Goal: Task Accomplishment & Management: Complete application form

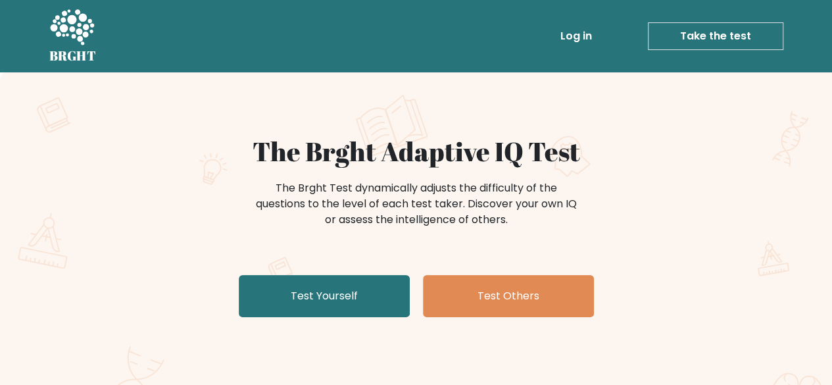
click at [581, 38] on link "Log in" at bounding box center [576, 36] width 42 height 26
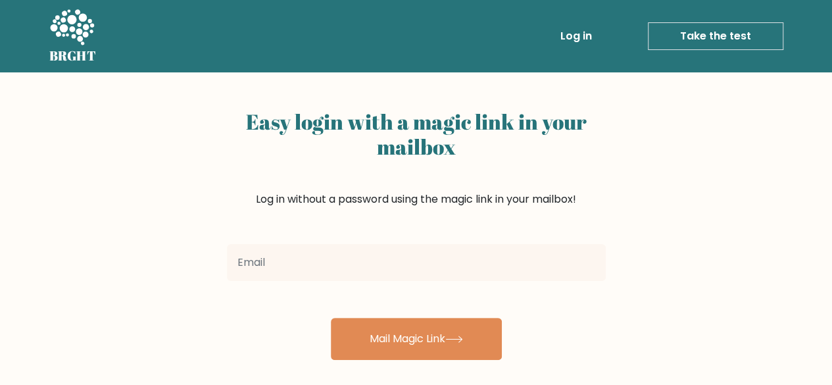
click at [410, 260] on input "email" at bounding box center [416, 262] width 379 height 37
type input "anubhavrajop@gmail.com"
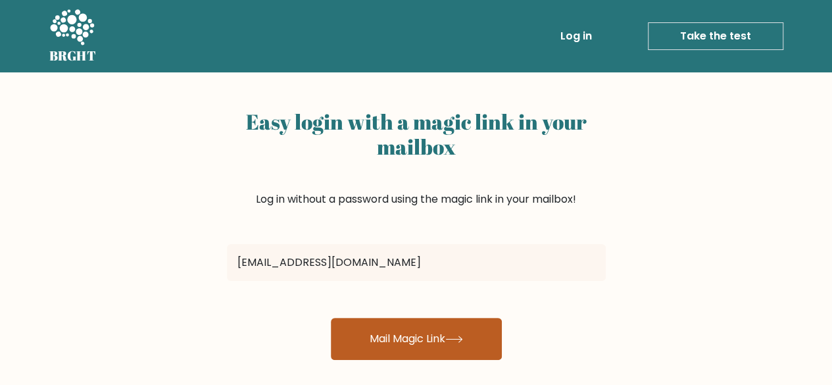
click at [366, 339] on button "Mail Magic Link" at bounding box center [416, 339] width 171 height 42
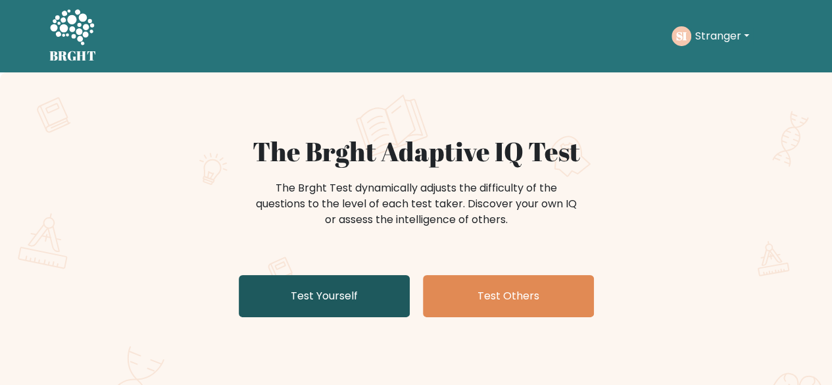
click at [337, 285] on link "Test Yourself" at bounding box center [324, 296] width 171 height 42
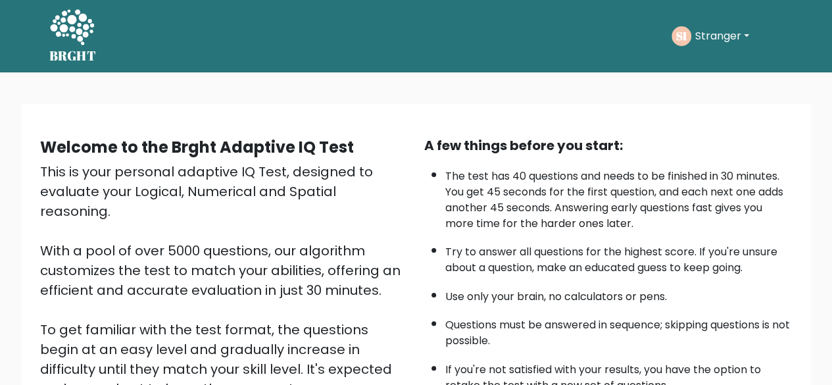
click at [728, 35] on button "Stranger" at bounding box center [722, 36] width 62 height 17
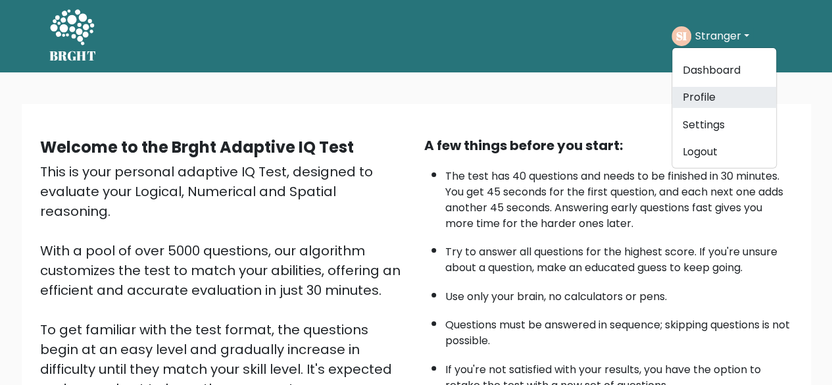
click at [701, 89] on link "Profile" at bounding box center [724, 97] width 104 height 21
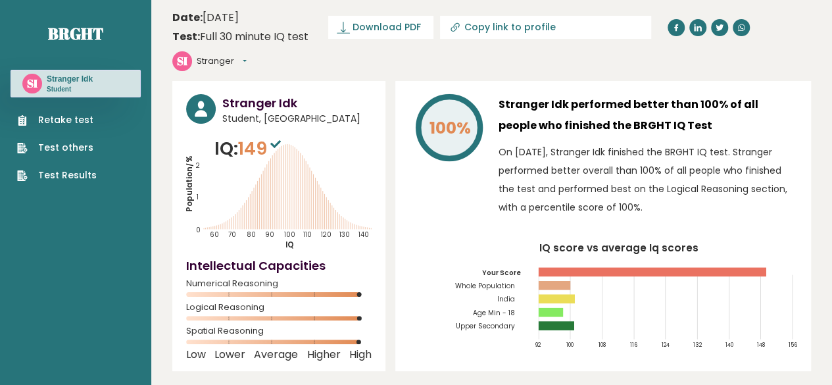
click at [62, 120] on link "Retake test" at bounding box center [57, 120] width 80 height 14
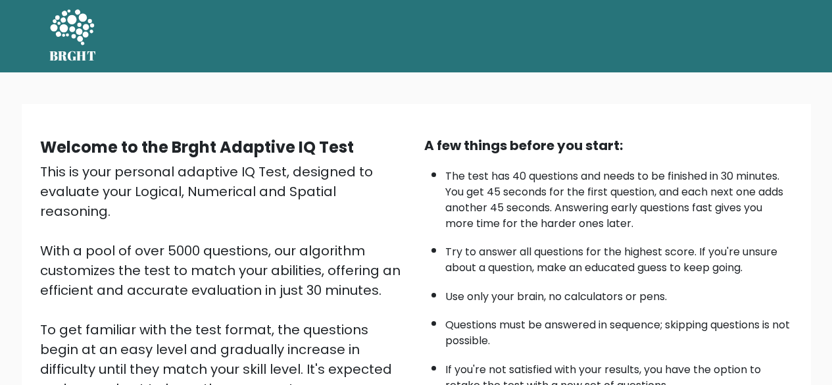
scroll to position [189, 0]
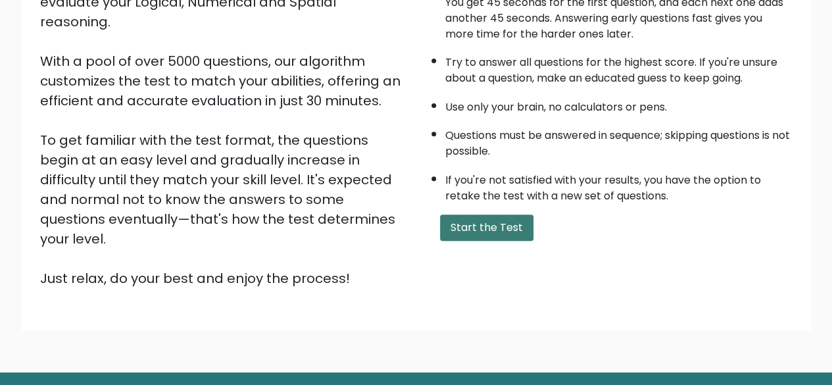
click at [477, 225] on button "Start the Test" at bounding box center [486, 227] width 93 height 26
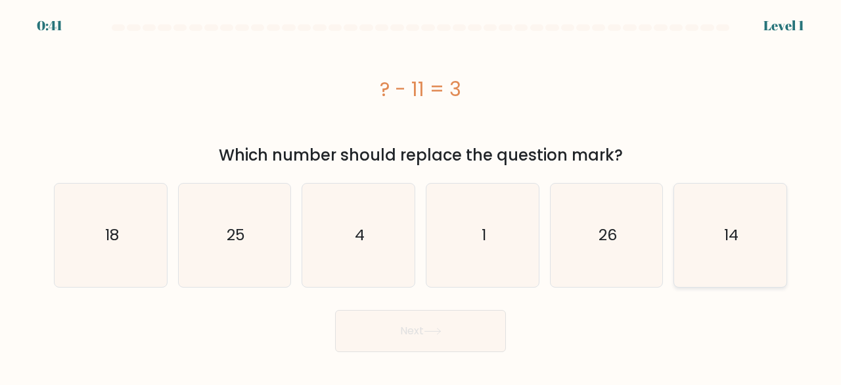
click at [693, 260] on icon "14" at bounding box center [730, 234] width 103 height 103
click at [421, 196] on input "f. 14" at bounding box center [421, 194] width 1 height 3
radio input "true"
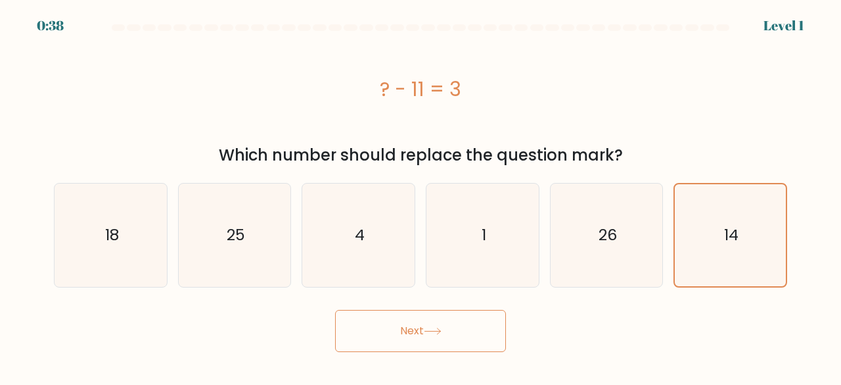
click at [368, 323] on button "Next" at bounding box center [420, 331] width 171 height 42
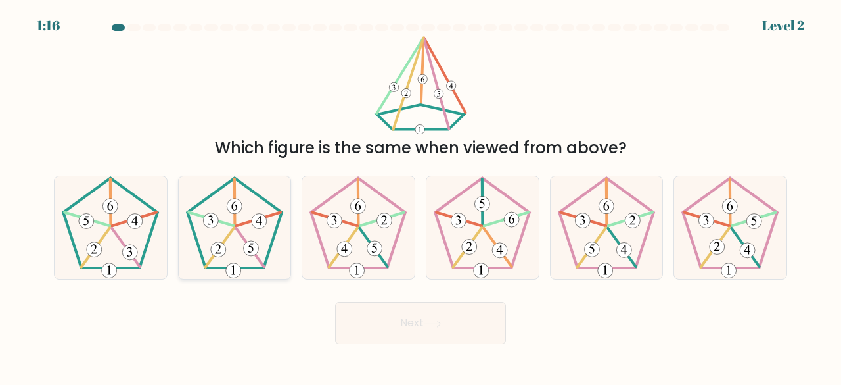
click at [218, 229] on icon at bounding box center [234, 227] width 103 height 103
click at [421, 196] on input "b." at bounding box center [421, 194] width 1 height 3
radio input "true"
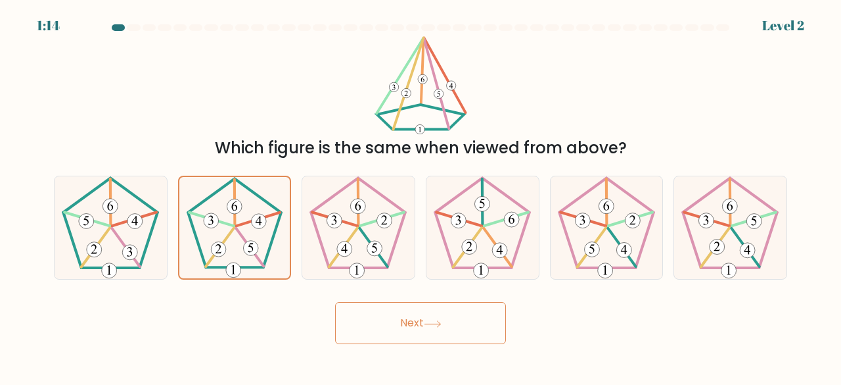
click at [390, 321] on button "Next" at bounding box center [420, 323] width 171 height 42
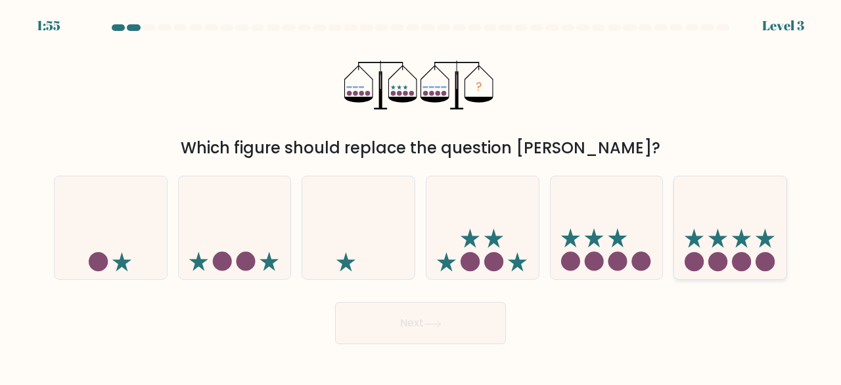
click at [756, 260] on icon at bounding box center [730, 227] width 112 height 93
click at [421, 196] on input "f." at bounding box center [421, 194] width 1 height 3
radio input "true"
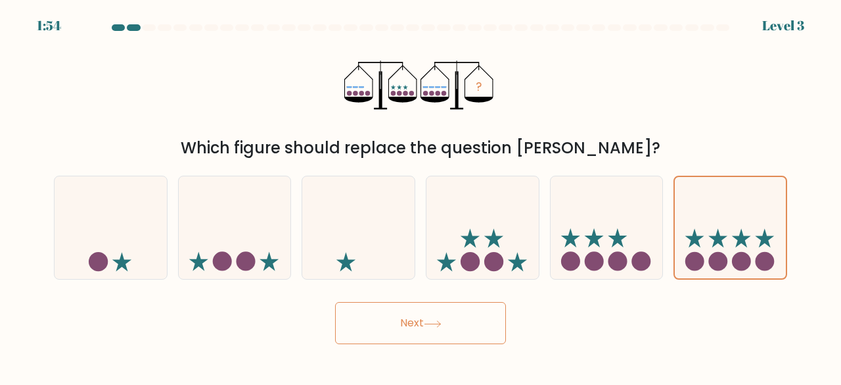
click at [413, 314] on button "Next" at bounding box center [420, 323] width 171 height 42
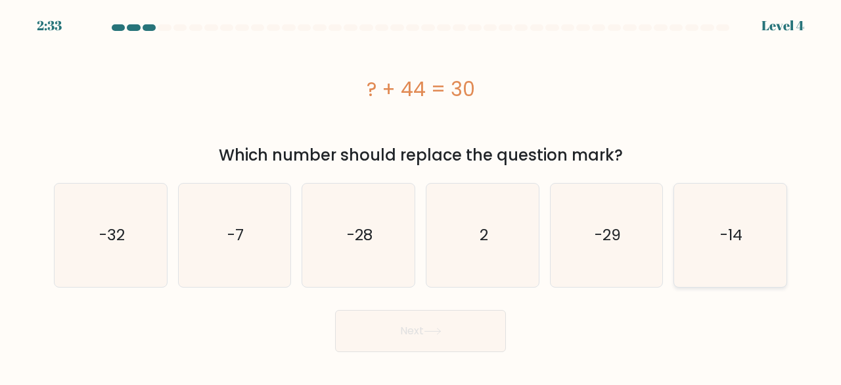
click at [690, 258] on icon "-14" at bounding box center [730, 234] width 103 height 103
click at [421, 196] on input "f. -14" at bounding box center [421, 194] width 1 height 3
radio input "true"
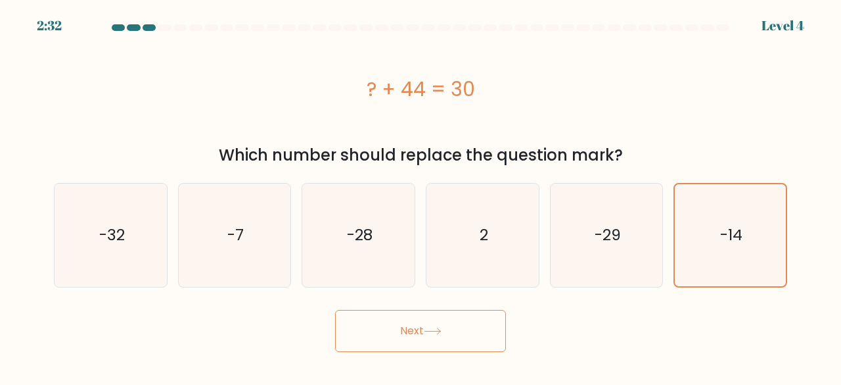
click at [360, 329] on button "Next" at bounding box center [420, 331] width 171 height 42
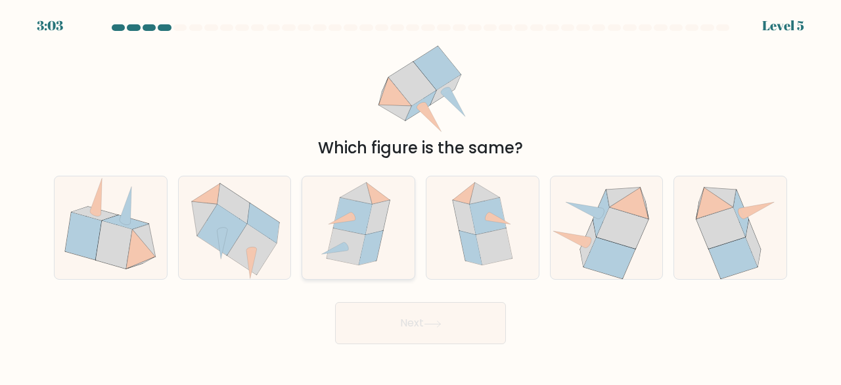
click at [347, 233] on icon at bounding box center [346, 246] width 39 height 37
click at [421, 196] on input "c." at bounding box center [421, 194] width 1 height 3
radio input "true"
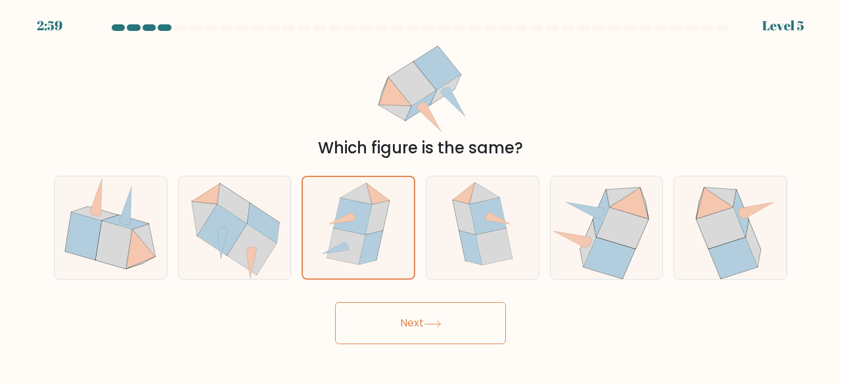
click at [389, 314] on button "Next" at bounding box center [420, 323] width 171 height 42
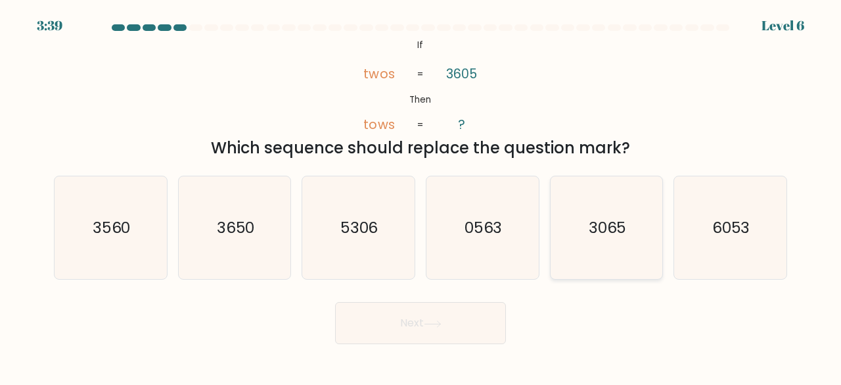
click at [596, 250] on icon "3065" at bounding box center [607, 227] width 103 height 103
click at [421, 196] on input "e. 3065" at bounding box center [421, 194] width 1 height 3
radio input "true"
click at [387, 316] on button "Next" at bounding box center [420, 323] width 171 height 42
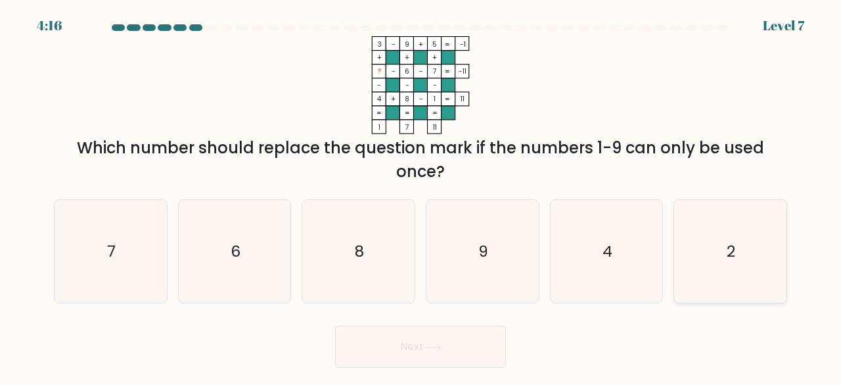
click at [717, 248] on icon "2" at bounding box center [730, 251] width 103 height 103
click at [421, 196] on input "f. 2" at bounding box center [421, 194] width 1 height 3
radio input "true"
click at [398, 344] on button "Next" at bounding box center [420, 346] width 171 height 42
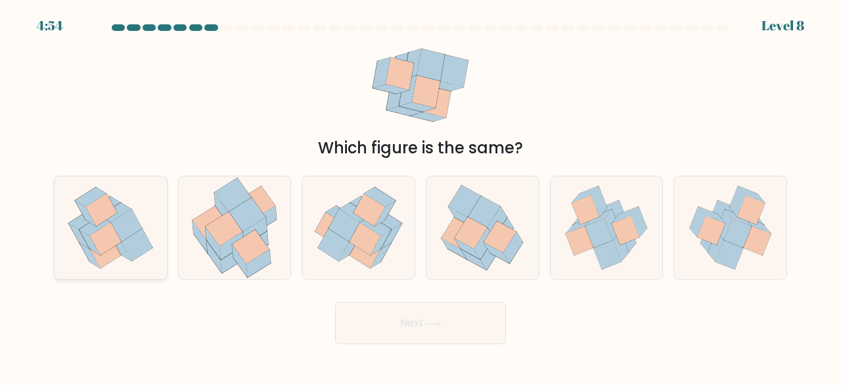
click at [122, 261] on icon at bounding box center [111, 227] width 102 height 103
click at [421, 196] on input "a." at bounding box center [421, 194] width 1 height 3
radio input "true"
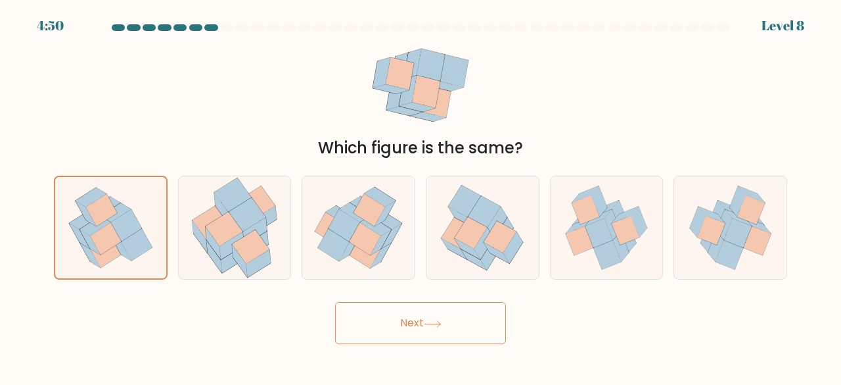
click at [385, 325] on button "Next" at bounding box center [420, 323] width 171 height 42
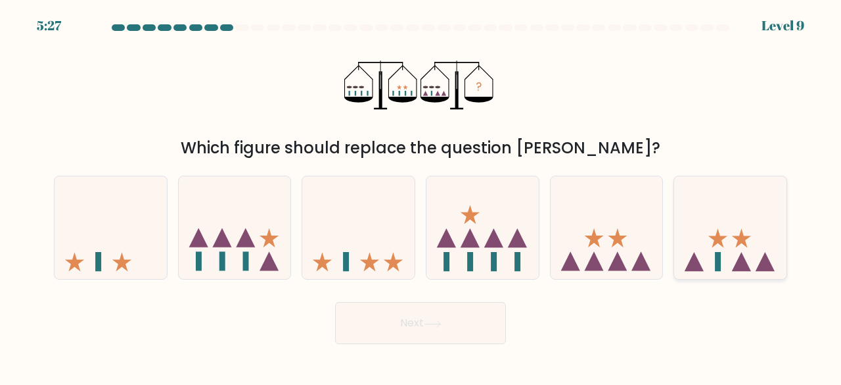
click at [733, 259] on icon at bounding box center [730, 227] width 112 height 93
click at [421, 196] on input "f." at bounding box center [421, 194] width 1 height 3
radio input "true"
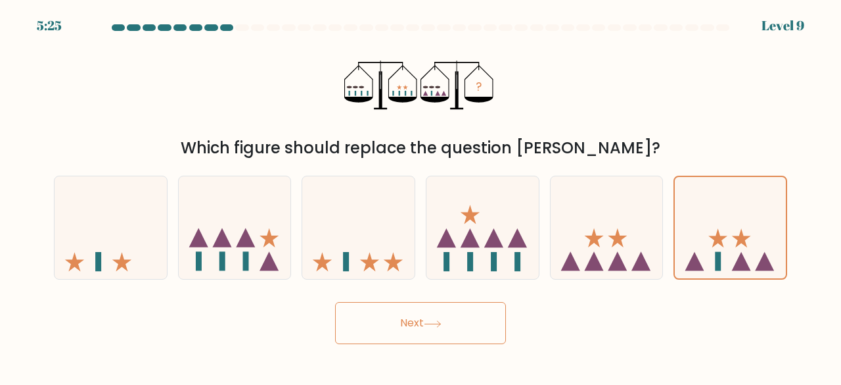
click at [406, 316] on button "Next" at bounding box center [420, 323] width 171 height 42
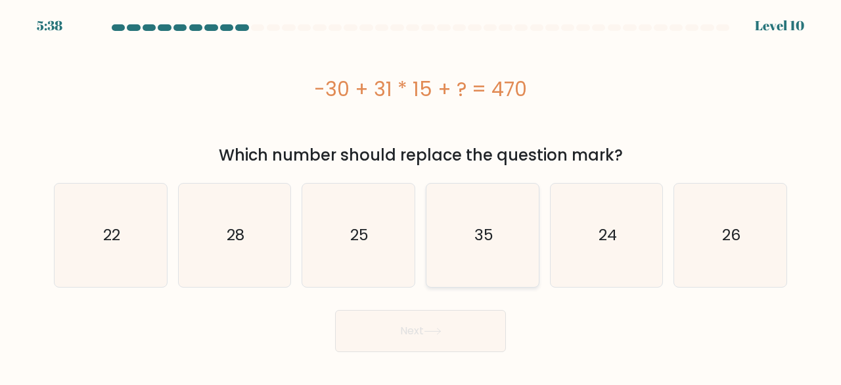
click at [469, 258] on icon "35" at bounding box center [482, 234] width 103 height 103
click at [421, 196] on input "d. 35" at bounding box center [421, 194] width 1 height 3
radio input "true"
click at [389, 320] on button "Next" at bounding box center [420, 331] width 171 height 42
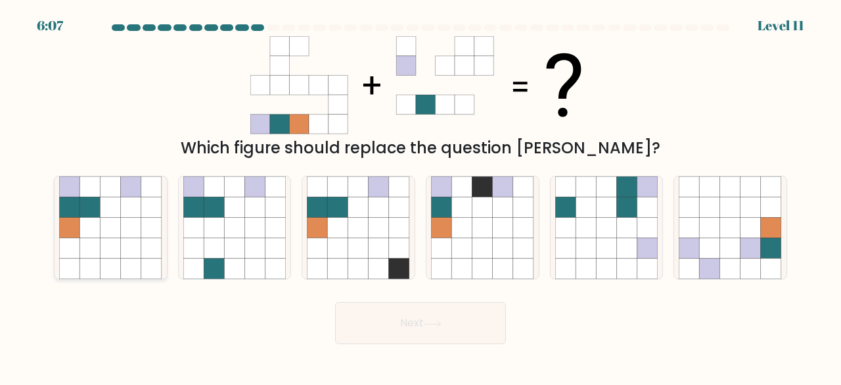
click at [103, 247] on icon at bounding box center [111, 248] width 20 height 20
click at [421, 196] on input "a." at bounding box center [421, 194] width 1 height 3
radio input "true"
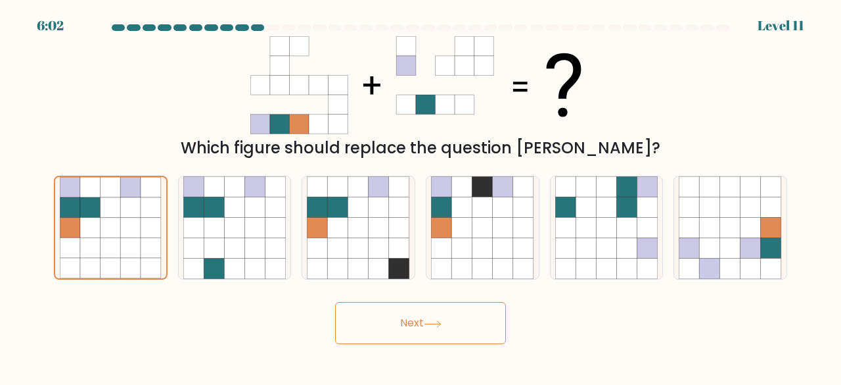
click at [404, 323] on button "Next" at bounding box center [420, 323] width 171 height 42
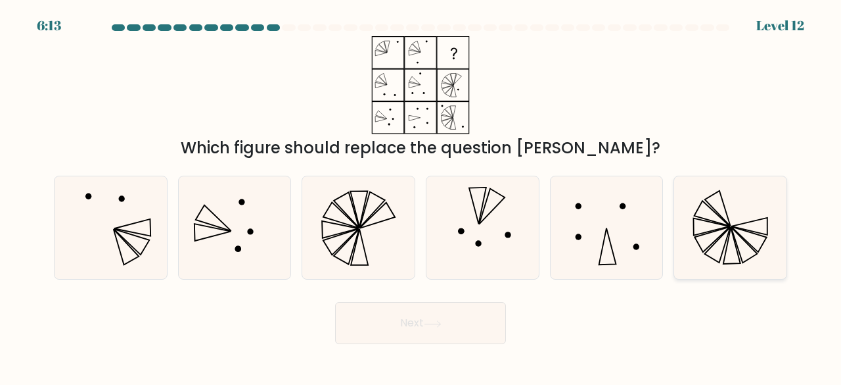
click at [733, 234] on icon at bounding box center [732, 245] width 17 height 37
click at [421, 196] on input "f." at bounding box center [421, 194] width 1 height 3
radio input "true"
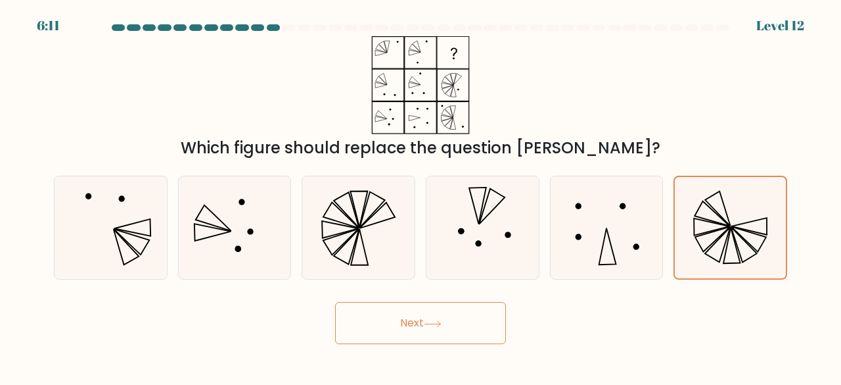
click at [396, 334] on button "Next" at bounding box center [420, 323] width 171 height 42
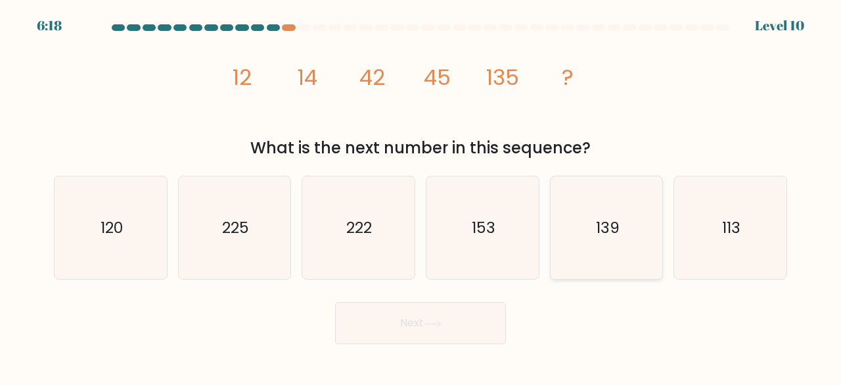
click at [627, 250] on icon "139" at bounding box center [607, 227] width 103 height 103
click at [421, 196] on input "e. 139" at bounding box center [421, 194] width 1 height 3
radio input "true"
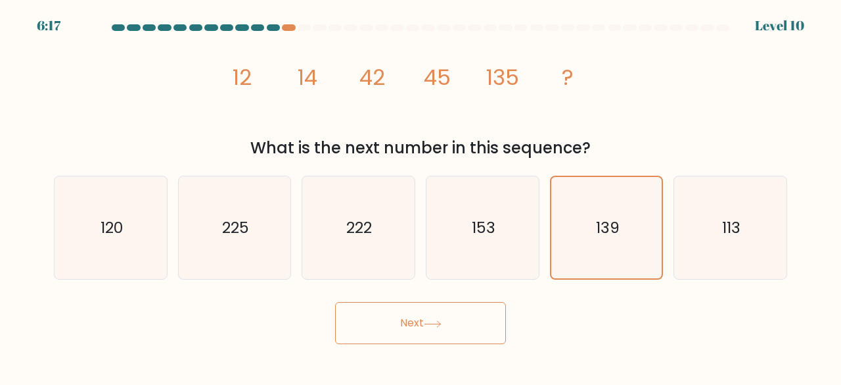
click at [385, 320] on button "Next" at bounding box center [420, 323] width 171 height 42
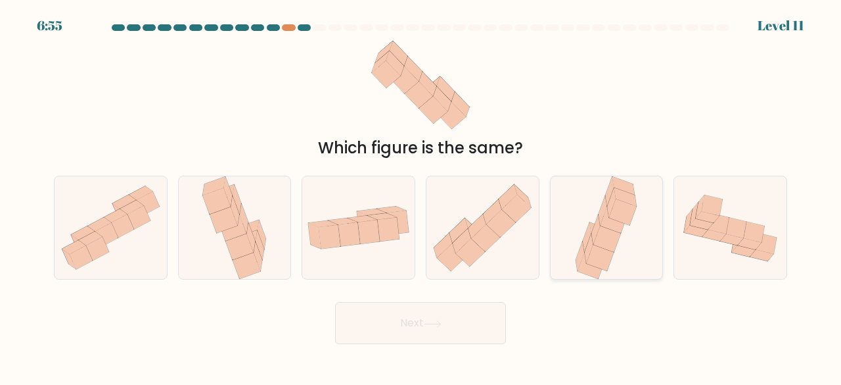
click at [636, 252] on icon at bounding box center [607, 227] width 68 height 103
click at [421, 196] on input "e." at bounding box center [421, 194] width 1 height 3
radio input "true"
click at [395, 327] on button "Next" at bounding box center [420, 323] width 171 height 42
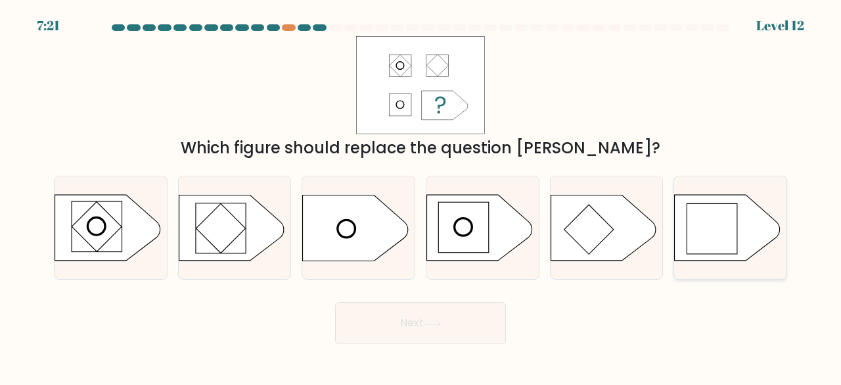
click at [727, 233] on rect at bounding box center [713, 229] width 50 height 50
click at [421, 196] on input "f." at bounding box center [421, 194] width 1 height 3
radio input "true"
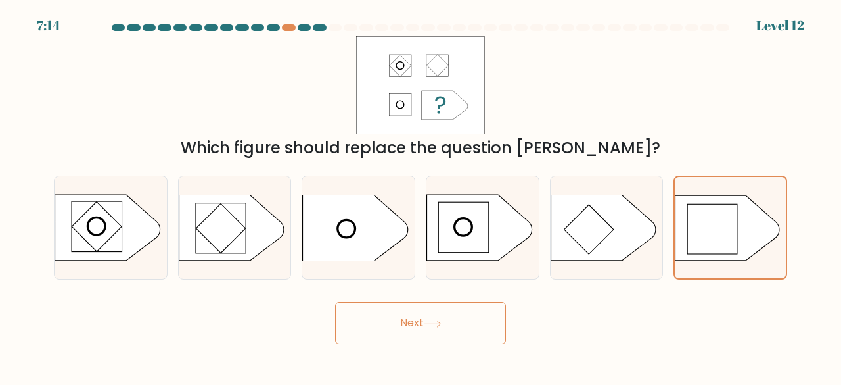
click at [388, 325] on button "Next" at bounding box center [420, 323] width 171 height 42
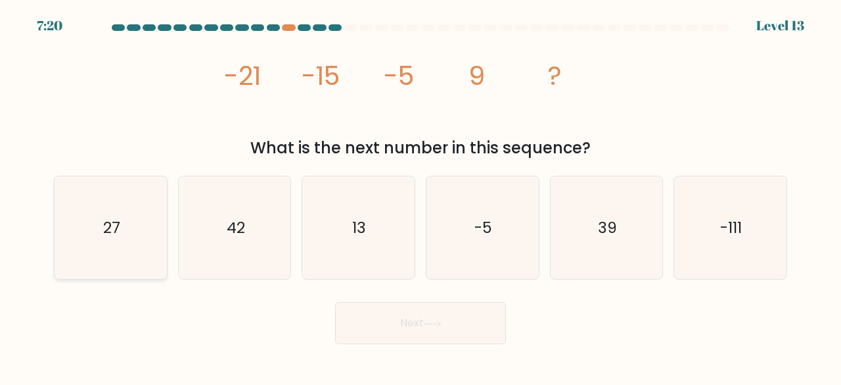
click at [120, 240] on icon "27" at bounding box center [110, 227] width 103 height 103
click at [421, 196] on input "a. 27" at bounding box center [421, 194] width 1 height 3
radio input "true"
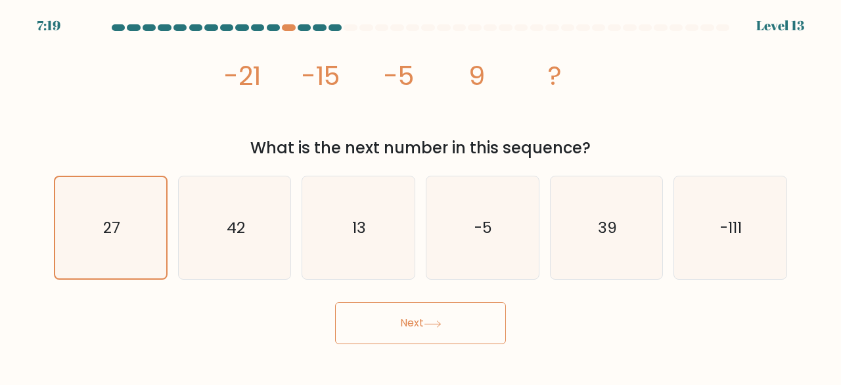
click at [353, 305] on button "Next" at bounding box center [420, 323] width 171 height 42
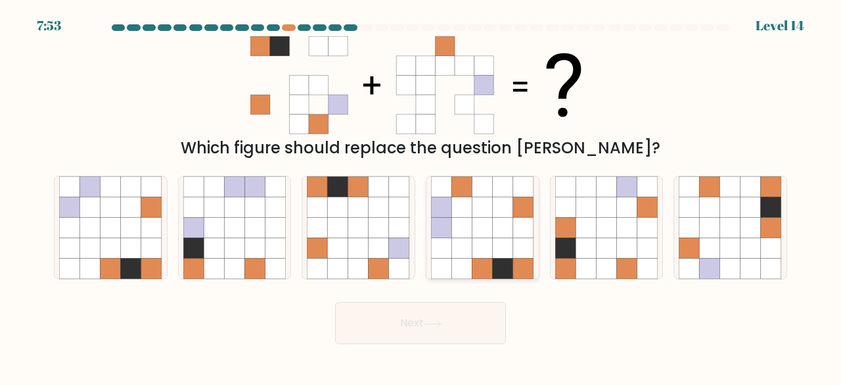
click at [491, 245] on icon at bounding box center [483, 248] width 20 height 20
click at [421, 196] on input "d." at bounding box center [421, 194] width 1 height 3
radio input "true"
click at [437, 311] on button "Next" at bounding box center [420, 323] width 171 height 42
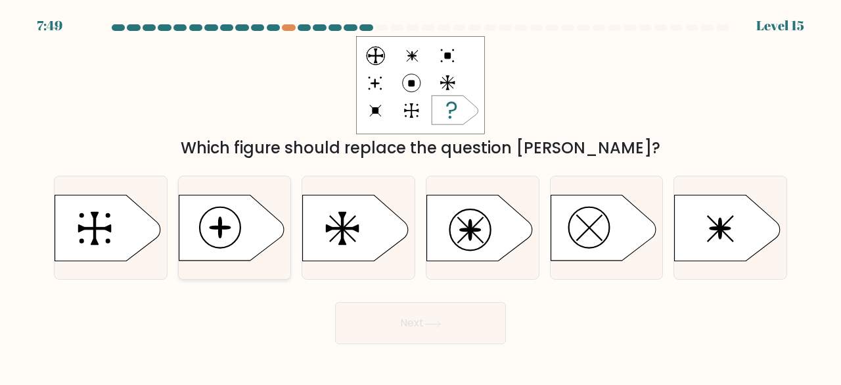
click at [239, 230] on icon at bounding box center [231, 228] width 105 height 66
click at [421, 196] on input "b." at bounding box center [421, 194] width 1 height 3
radio input "true"
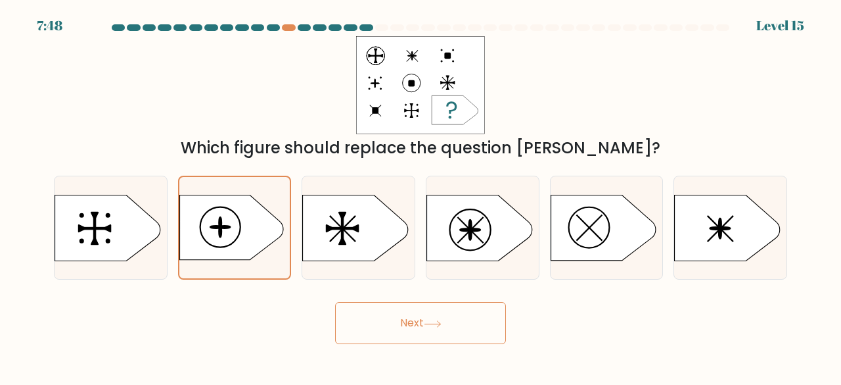
click at [377, 323] on button "Next" at bounding box center [420, 323] width 171 height 42
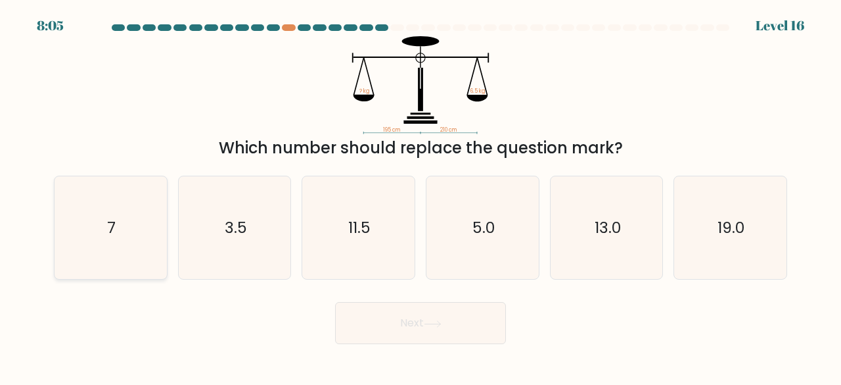
click at [95, 220] on icon "7" at bounding box center [110, 227] width 103 height 103
click at [421, 196] on input "a. 7" at bounding box center [421, 194] width 1 height 3
radio input "true"
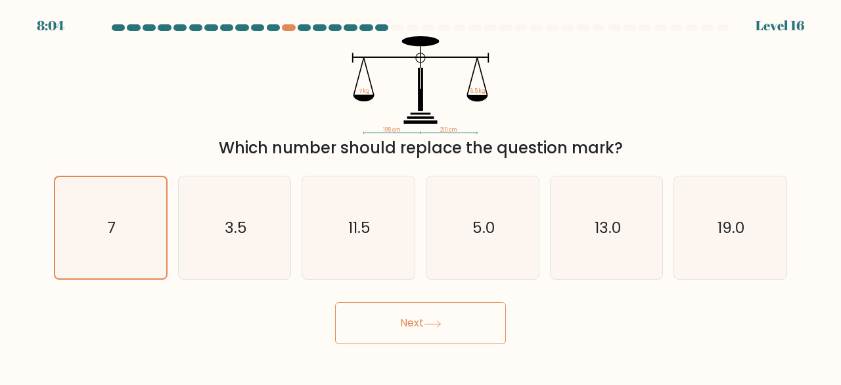
click at [369, 333] on button "Next" at bounding box center [420, 323] width 171 height 42
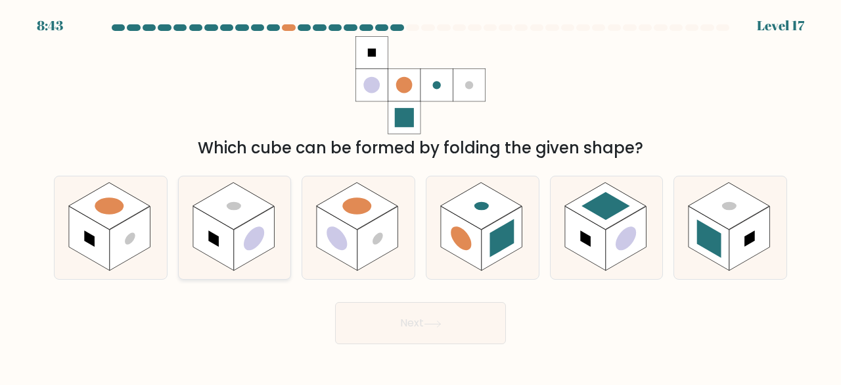
click at [251, 233] on circle at bounding box center [254, 238] width 20 height 32
click at [421, 196] on input "b." at bounding box center [421, 194] width 1 height 3
radio input "true"
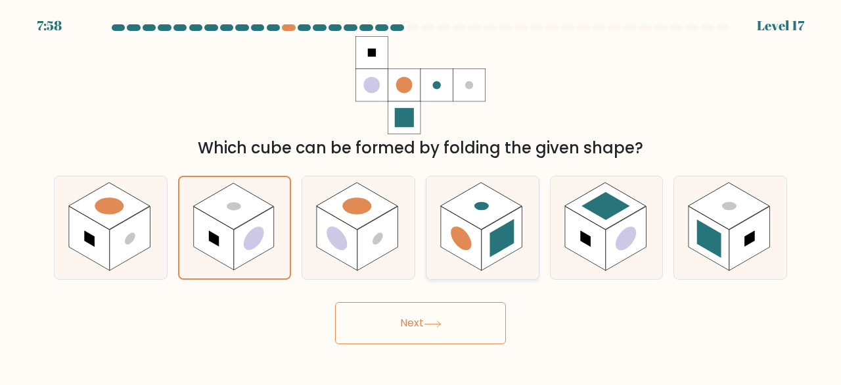
click at [465, 237] on circle at bounding box center [461, 238] width 20 height 32
click at [421, 196] on input "d." at bounding box center [421, 194] width 1 height 3
radio input "true"
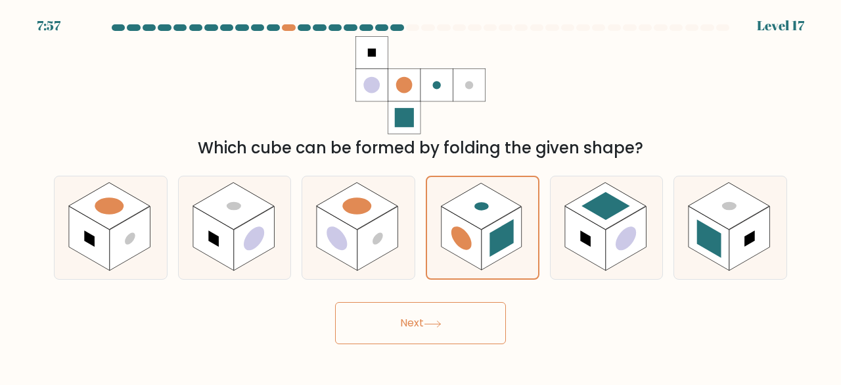
click at [398, 323] on button "Next" at bounding box center [420, 323] width 171 height 42
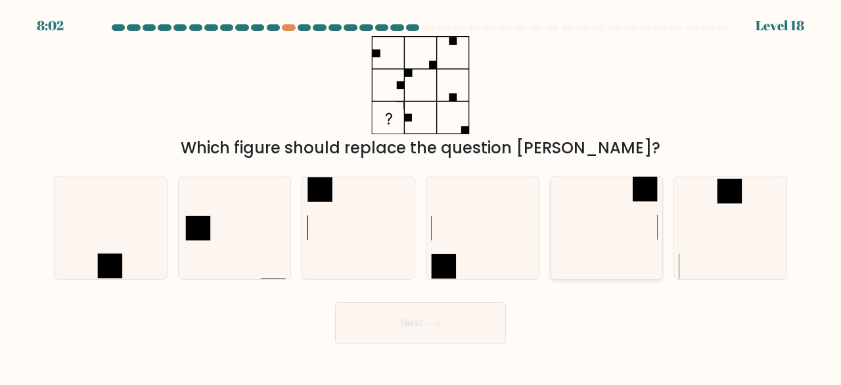
click at [625, 251] on icon at bounding box center [607, 227] width 103 height 103
click at [421, 196] on input "e." at bounding box center [421, 194] width 1 height 3
radio input "true"
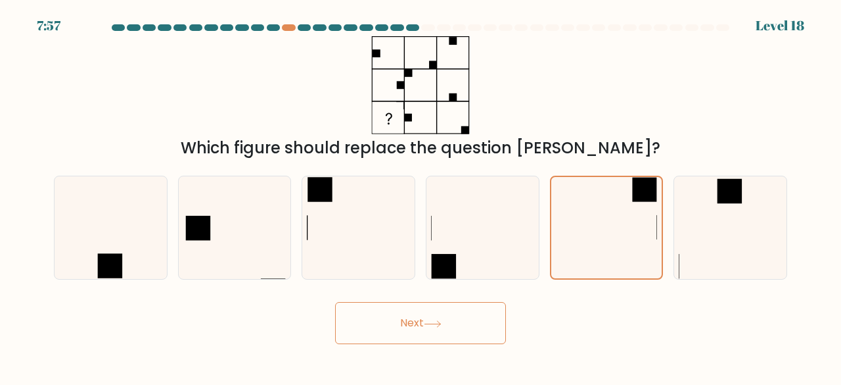
click at [403, 323] on button "Next" at bounding box center [420, 323] width 171 height 42
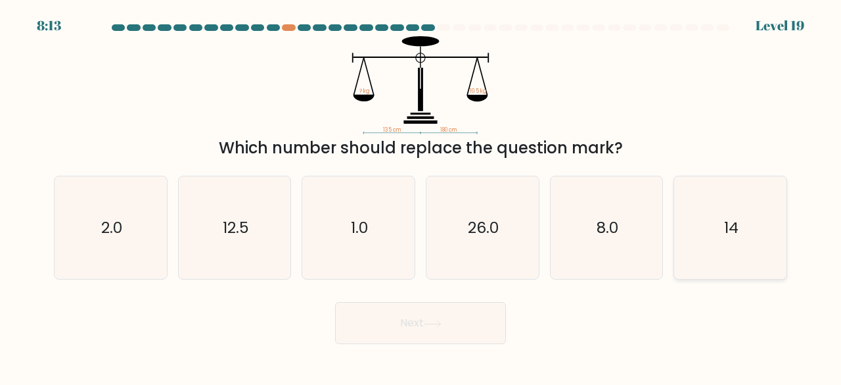
click at [751, 256] on icon "14" at bounding box center [730, 227] width 103 height 103
click at [421, 196] on input "f. 14" at bounding box center [421, 194] width 1 height 3
radio input "true"
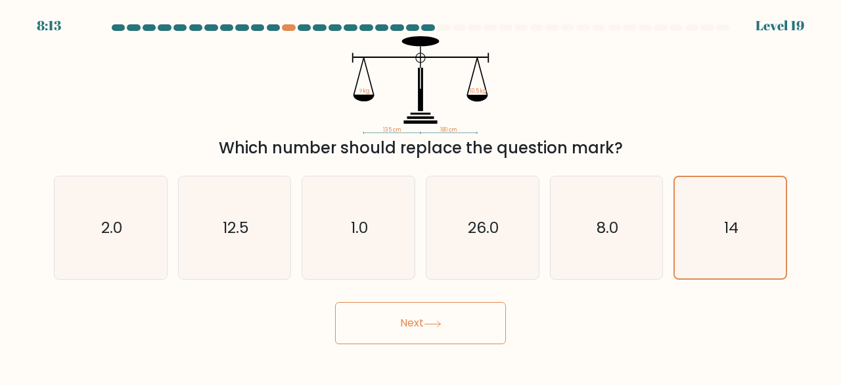
click at [384, 316] on button "Next" at bounding box center [420, 323] width 171 height 42
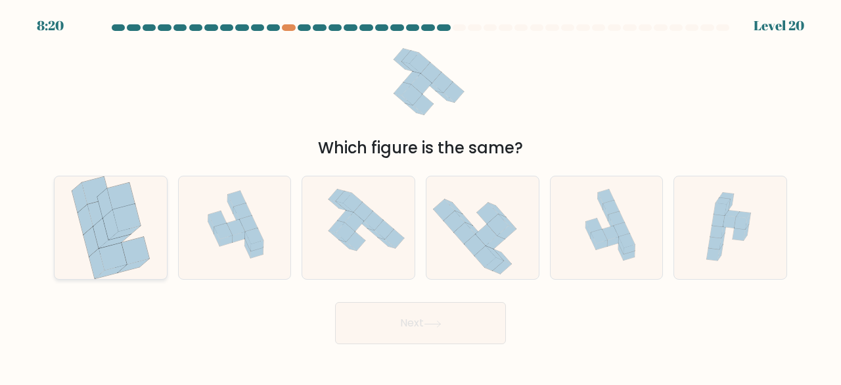
click at [133, 256] on icon at bounding box center [136, 251] width 28 height 28
click at [421, 196] on input "a." at bounding box center [421, 194] width 1 height 3
radio input "true"
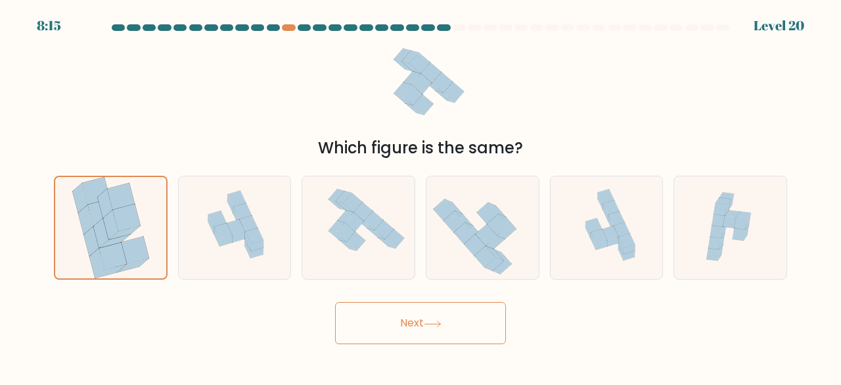
click at [360, 319] on button "Next" at bounding box center [420, 323] width 171 height 42
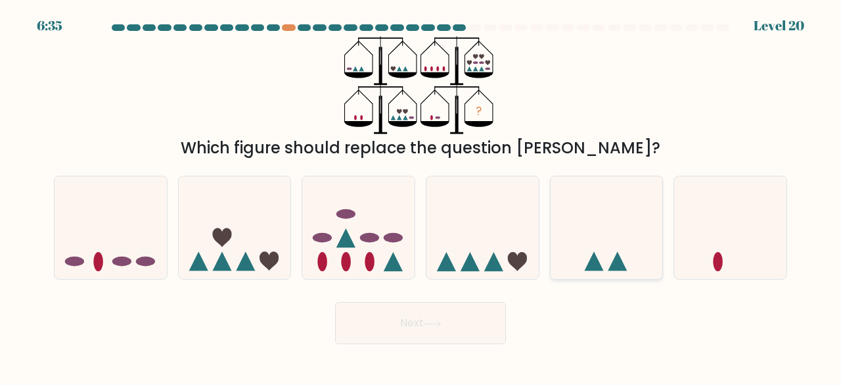
click at [593, 234] on icon at bounding box center [607, 227] width 112 height 93
click at [421, 196] on input "e." at bounding box center [421, 194] width 1 height 3
radio input "true"
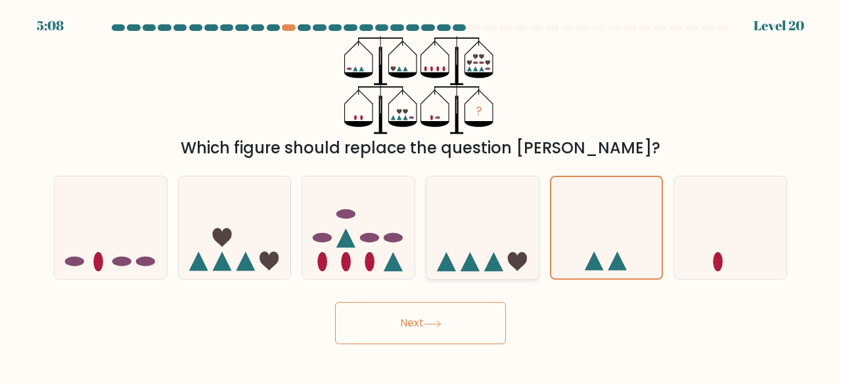
click at [477, 224] on icon at bounding box center [483, 227] width 112 height 93
click at [421, 196] on input "d." at bounding box center [421, 194] width 1 height 3
radio input "true"
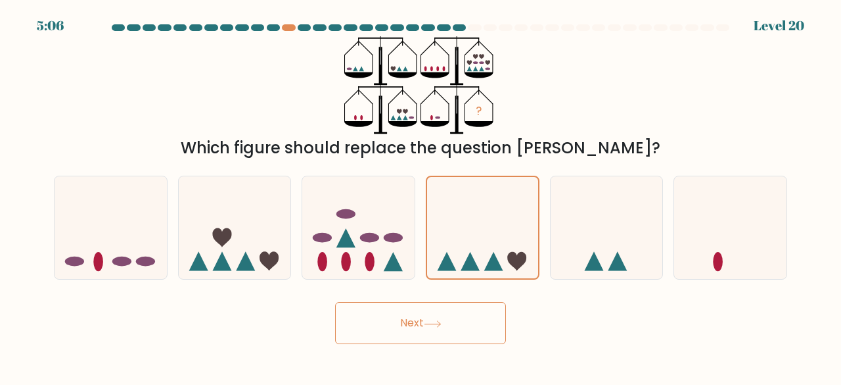
click at [383, 316] on button "Next" at bounding box center [420, 323] width 171 height 42
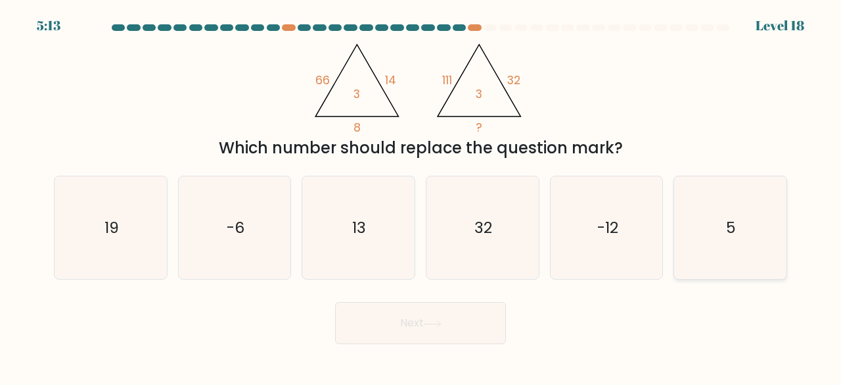
click at [738, 242] on icon "5" at bounding box center [730, 227] width 103 height 103
click at [421, 196] on input "f. 5" at bounding box center [421, 194] width 1 height 3
radio input "true"
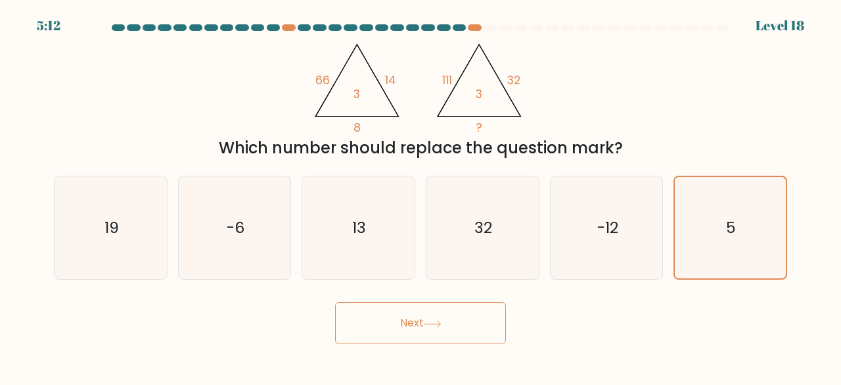
click at [386, 313] on button "Next" at bounding box center [420, 323] width 171 height 42
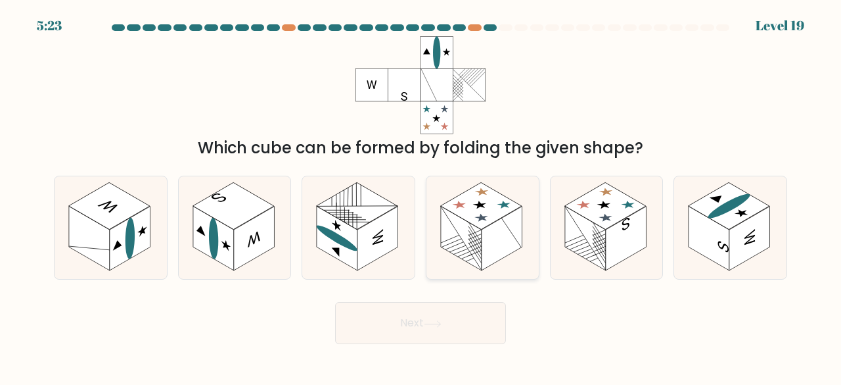
click at [500, 246] on rect at bounding box center [502, 238] width 41 height 64
click at [421, 196] on input "d." at bounding box center [421, 194] width 1 height 3
radio input "true"
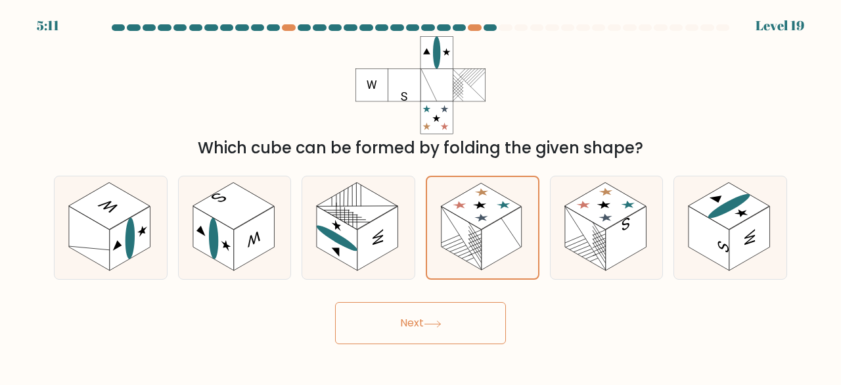
click at [431, 325] on icon at bounding box center [433, 323] width 18 height 7
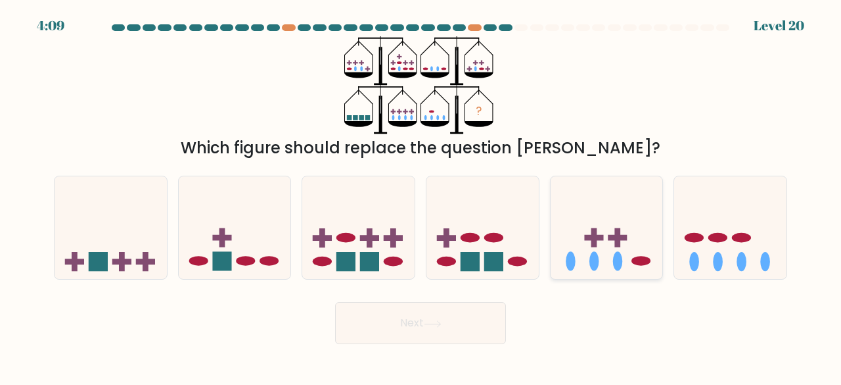
click at [613, 269] on icon at bounding box center [607, 227] width 112 height 93
click at [421, 196] on input "e." at bounding box center [421, 194] width 1 height 3
radio input "true"
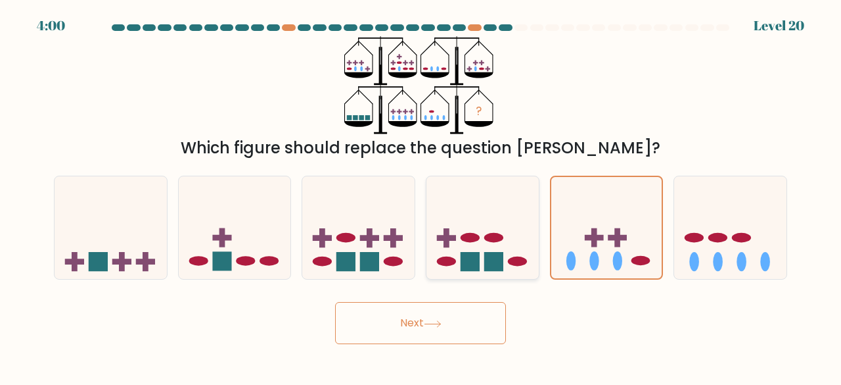
click at [490, 243] on icon at bounding box center [483, 227] width 112 height 93
click at [421, 196] on input "d." at bounding box center [421, 194] width 1 height 3
radio input "true"
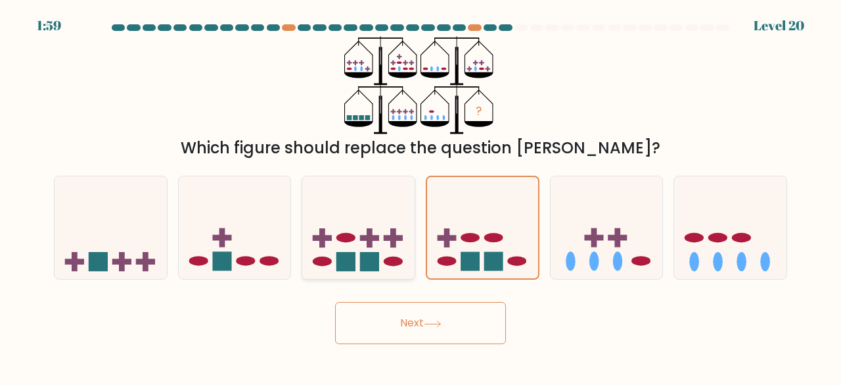
click at [344, 247] on icon at bounding box center [358, 227] width 112 height 93
click at [421, 196] on input "c." at bounding box center [421, 194] width 1 height 3
radio input "true"
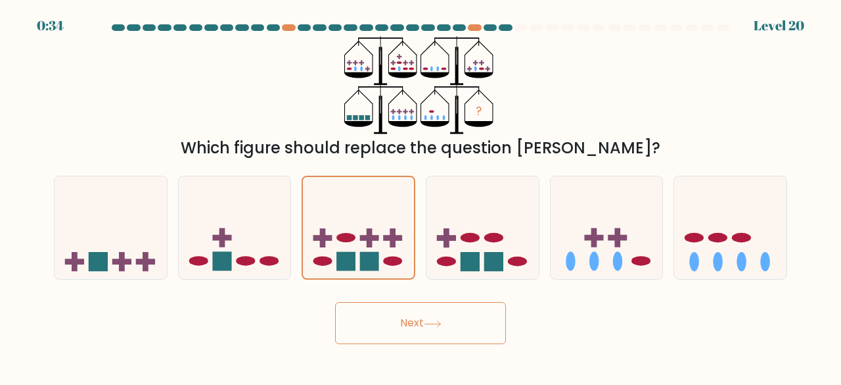
click at [362, 316] on button "Next" at bounding box center [420, 323] width 171 height 42
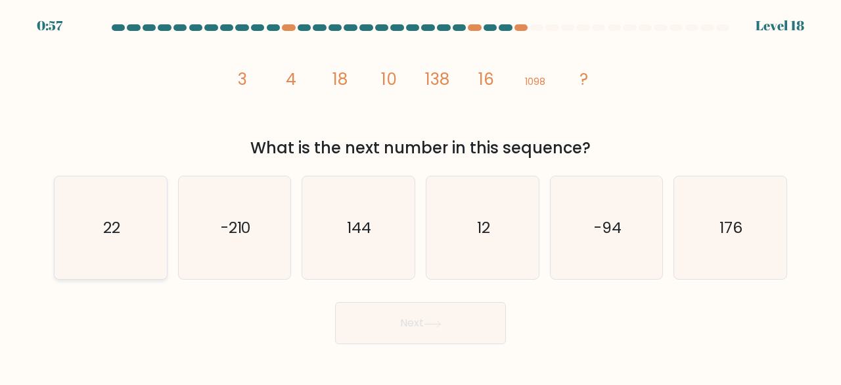
click at [133, 241] on icon "22" at bounding box center [110, 227] width 103 height 103
click at [421, 196] on input "a. 22" at bounding box center [421, 194] width 1 height 3
radio input "true"
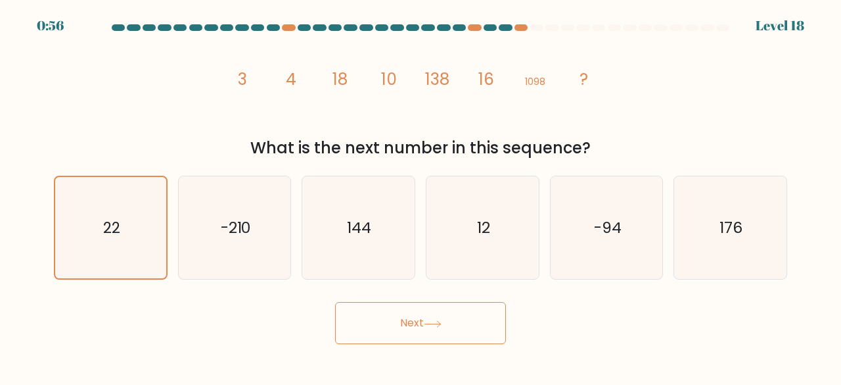
click at [378, 323] on button "Next" at bounding box center [420, 323] width 171 height 42
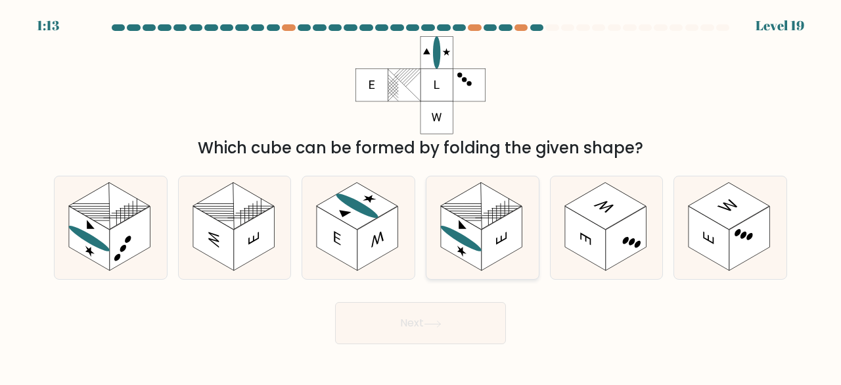
click at [477, 249] on ellipse at bounding box center [461, 239] width 41 height 34
click at [421, 196] on input "d." at bounding box center [421, 194] width 1 height 3
radio input "true"
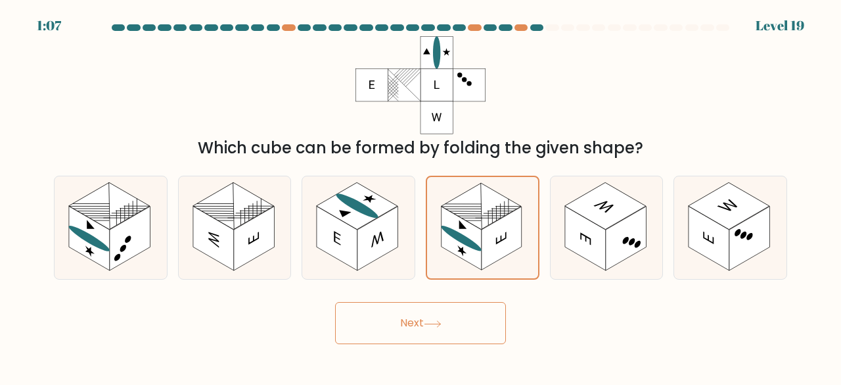
click at [398, 335] on button "Next" at bounding box center [420, 323] width 171 height 42
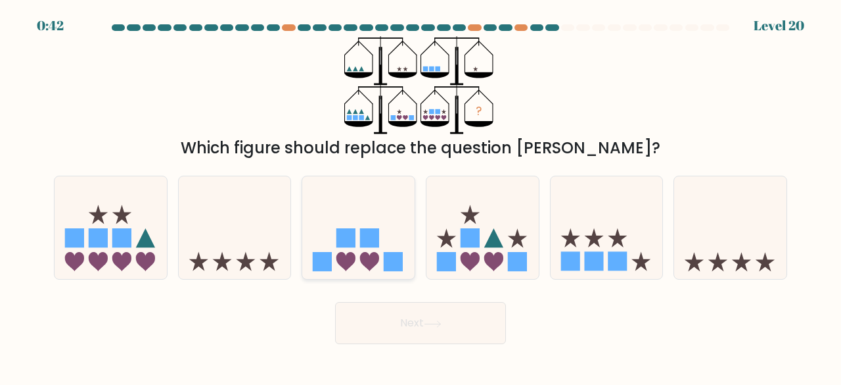
click at [337, 241] on rect at bounding box center [346, 237] width 19 height 19
click at [421, 196] on input "c." at bounding box center [421, 194] width 1 height 3
radio input "true"
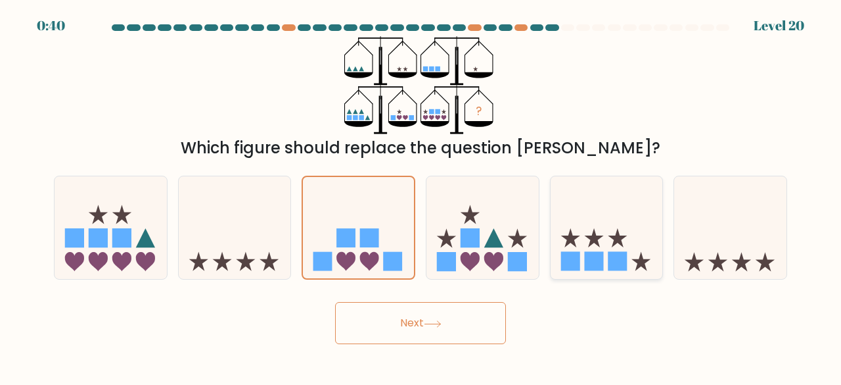
click at [593, 260] on rect at bounding box center [593, 261] width 19 height 19
click at [421, 196] on input "e." at bounding box center [421, 194] width 1 height 3
radio input "true"
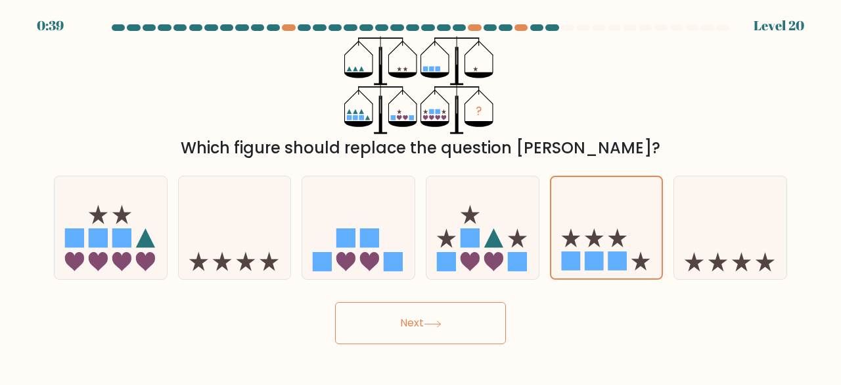
click at [392, 314] on button "Next" at bounding box center [420, 323] width 171 height 42
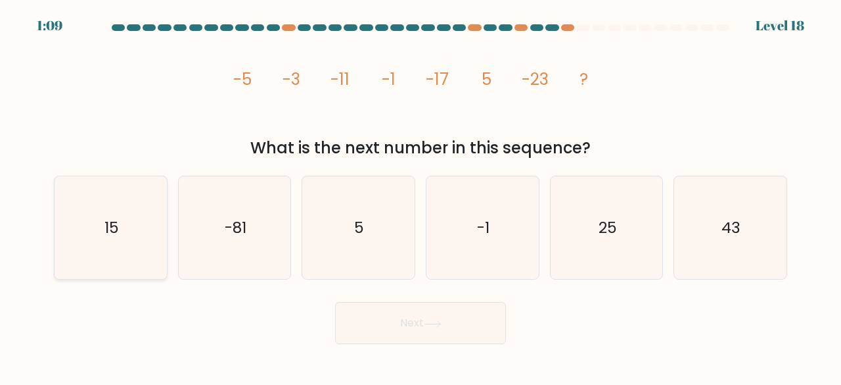
click at [128, 253] on icon "15" at bounding box center [110, 227] width 103 height 103
click at [421, 196] on input "a. 15" at bounding box center [421, 194] width 1 height 3
radio input "true"
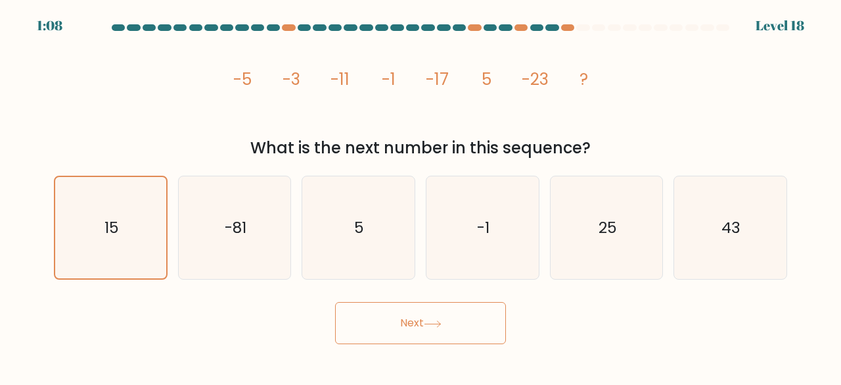
click at [361, 311] on button "Next" at bounding box center [420, 323] width 171 height 42
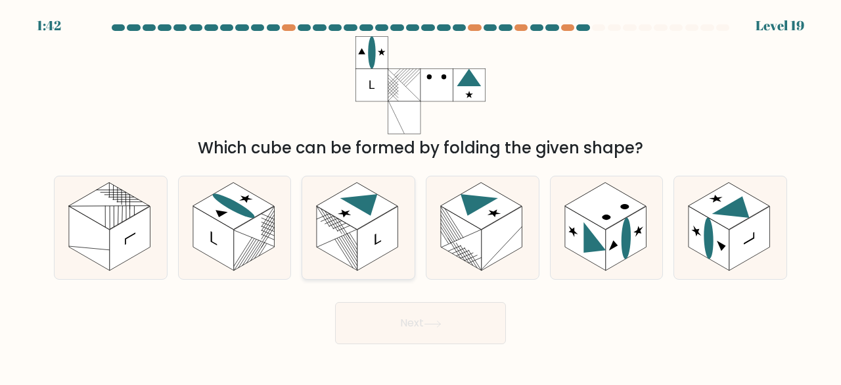
click at [348, 232] on rect at bounding box center [337, 238] width 41 height 64
click at [421, 196] on input "c." at bounding box center [421, 194] width 1 height 3
radio input "true"
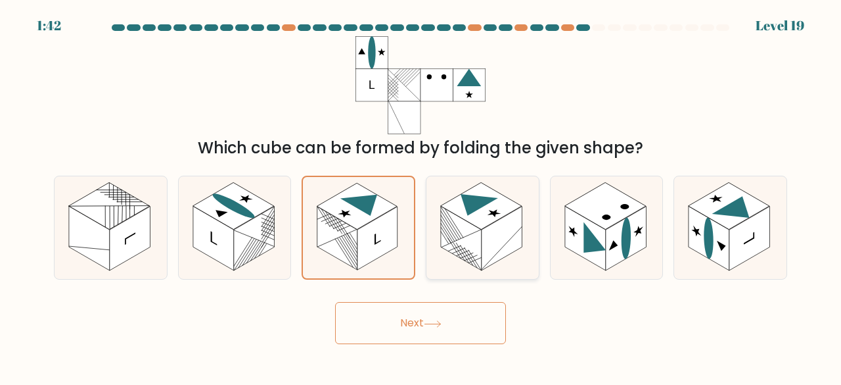
click at [480, 235] on rect at bounding box center [461, 238] width 41 height 64
click at [421, 196] on input "d." at bounding box center [421, 194] width 1 height 3
radio input "true"
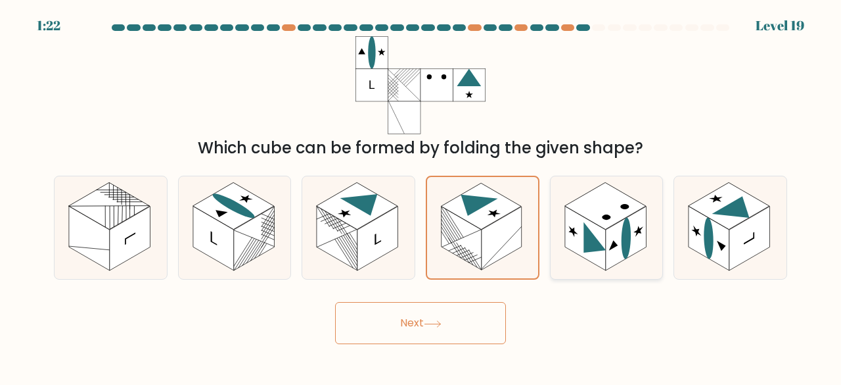
click at [600, 247] on icon at bounding box center [595, 243] width 22 height 43
click at [421, 196] on input "e." at bounding box center [421, 194] width 1 height 3
radio input "true"
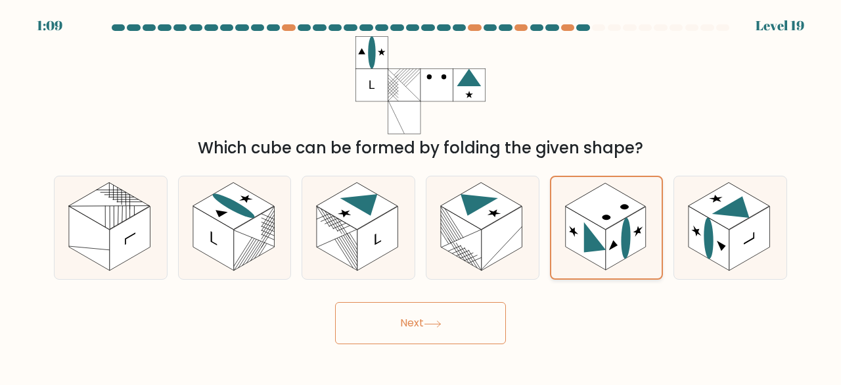
click at [610, 249] on icon at bounding box center [613, 243] width 9 height 12
click at [421, 196] on input "e." at bounding box center [421, 194] width 1 height 3
click at [369, 325] on button "Next" at bounding box center [420, 323] width 171 height 42
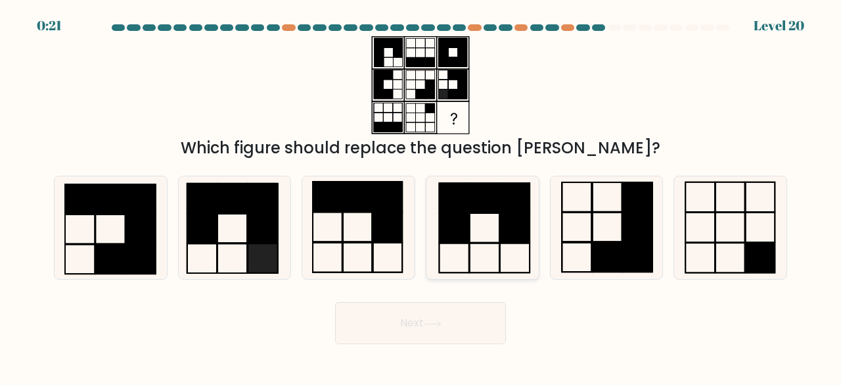
click at [486, 241] on icon at bounding box center [482, 227] width 103 height 103
click at [421, 196] on input "d." at bounding box center [421, 194] width 1 height 3
radio input "true"
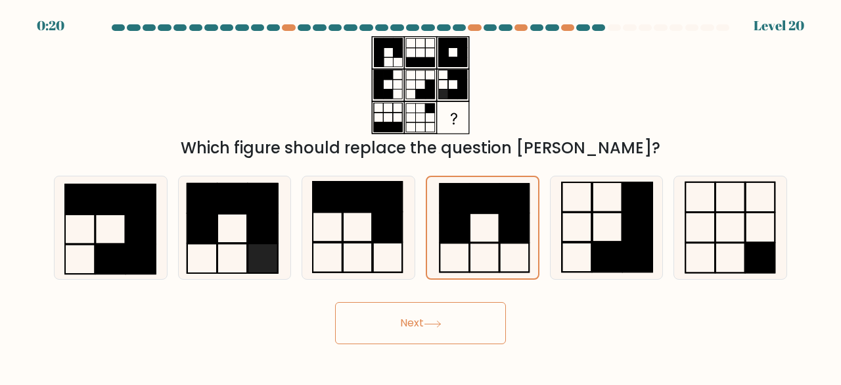
click at [369, 312] on button "Next" at bounding box center [420, 323] width 171 height 42
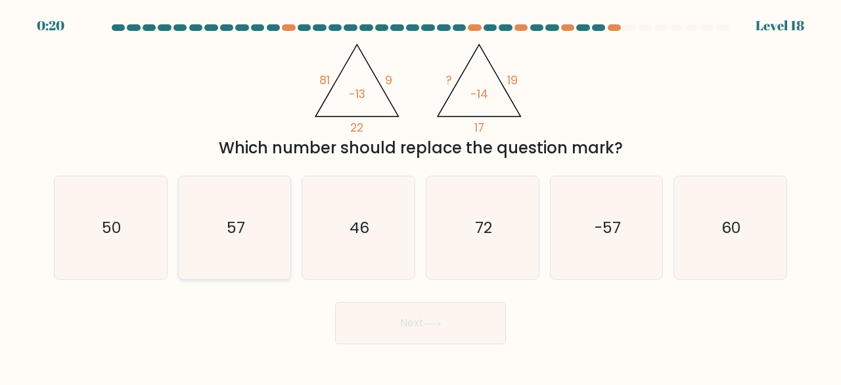
click at [241, 254] on icon "57" at bounding box center [234, 227] width 103 height 103
click at [421, 196] on input "b. 57" at bounding box center [421, 194] width 1 height 3
radio input "true"
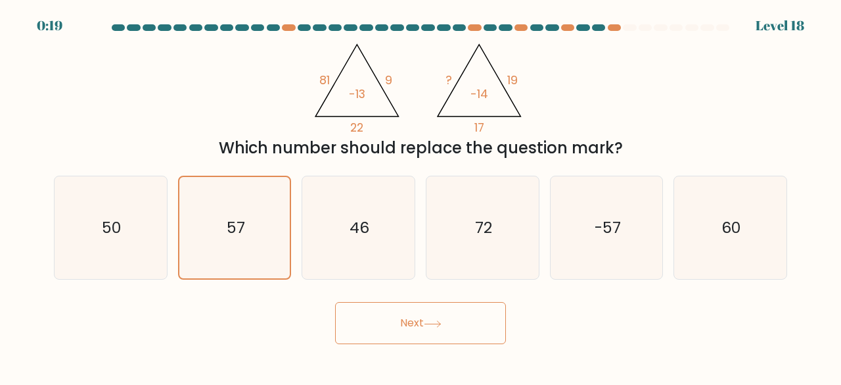
click at [421, 323] on button "Next" at bounding box center [420, 323] width 171 height 42
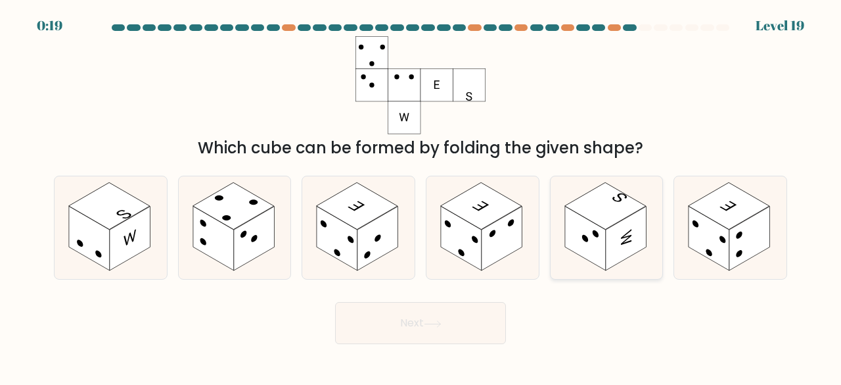
click at [609, 249] on rect at bounding box center [626, 238] width 41 height 64
click at [421, 196] on input "e." at bounding box center [421, 194] width 1 height 3
radio input "true"
click at [730, 232] on rect at bounding box center [750, 238] width 41 height 64
click at [421, 196] on input "f." at bounding box center [421, 194] width 1 height 3
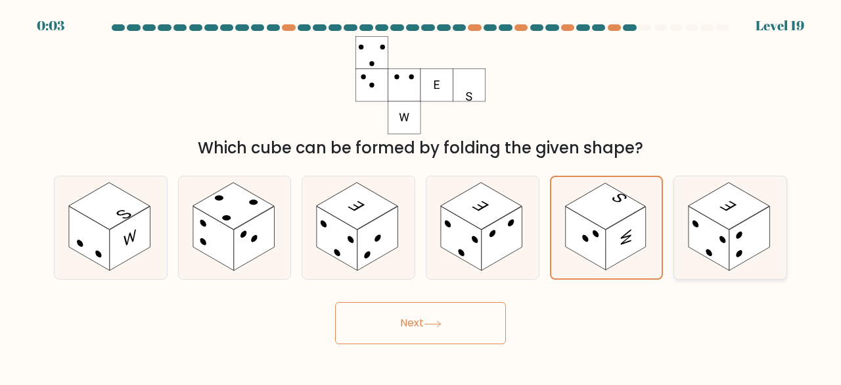
radio input "true"
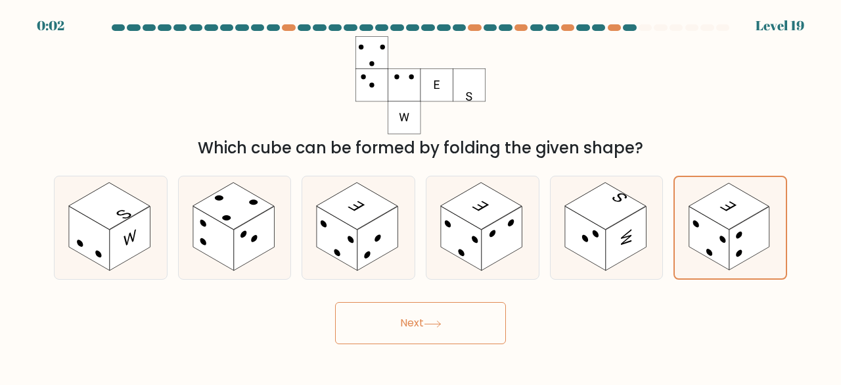
click at [429, 320] on icon at bounding box center [433, 323] width 18 height 7
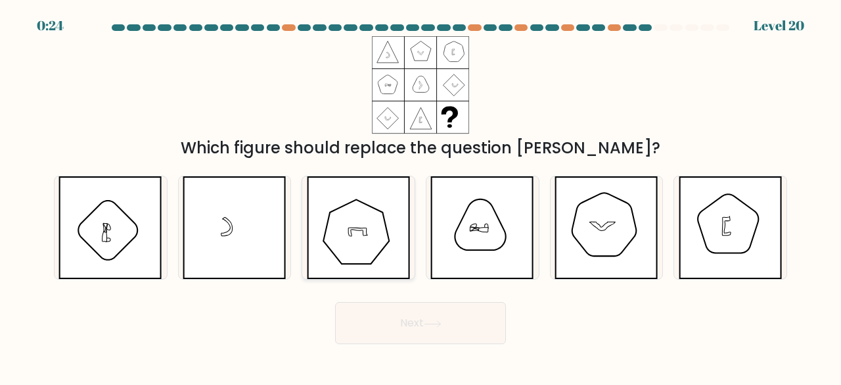
click at [369, 220] on icon at bounding box center [359, 227] width 104 height 103
click at [421, 196] on input "c." at bounding box center [421, 194] width 1 height 3
radio input "true"
click at [392, 312] on button "Next" at bounding box center [420, 323] width 171 height 42
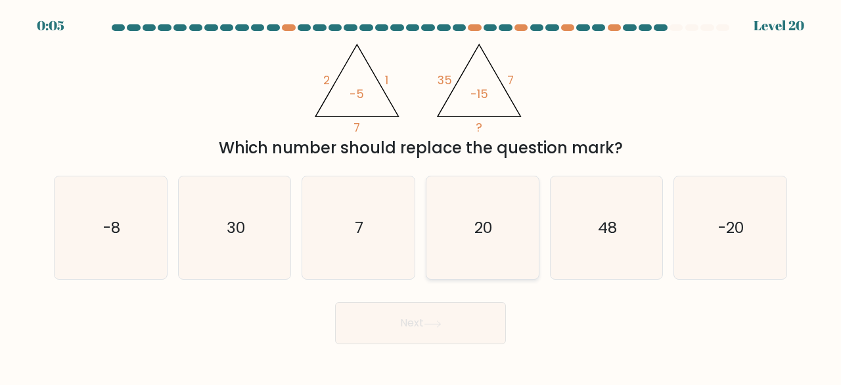
click at [469, 233] on icon "20" at bounding box center [482, 227] width 103 height 103
click at [421, 196] on input "d. 20" at bounding box center [421, 194] width 1 height 3
radio input "true"
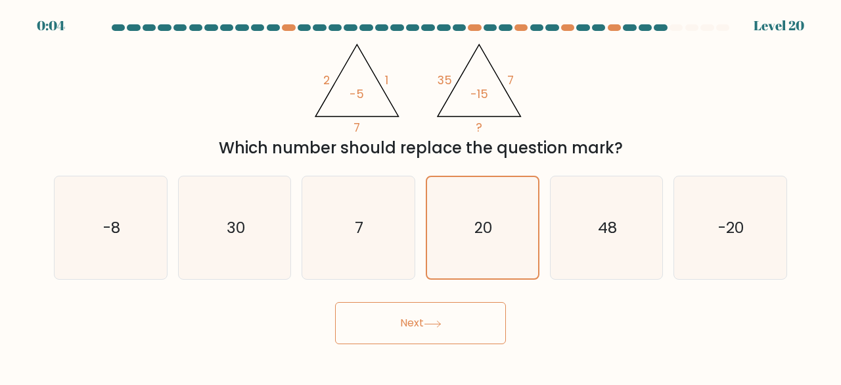
click at [383, 324] on button "Next" at bounding box center [420, 323] width 171 height 42
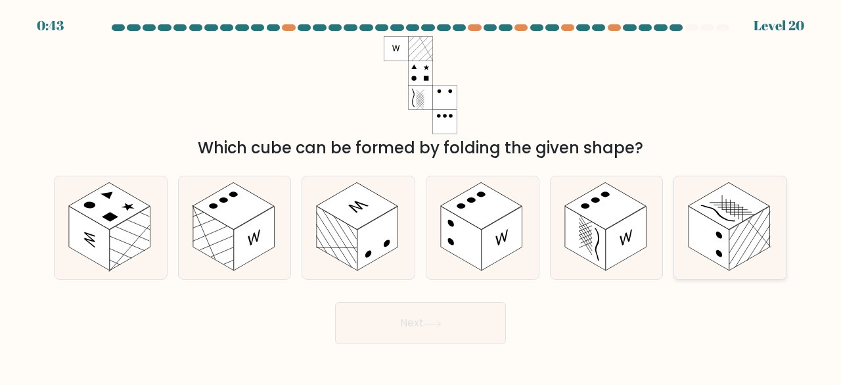
click at [745, 245] on rect at bounding box center [750, 238] width 41 height 64
click at [421, 196] on input "f." at bounding box center [421, 194] width 1 height 3
radio input "true"
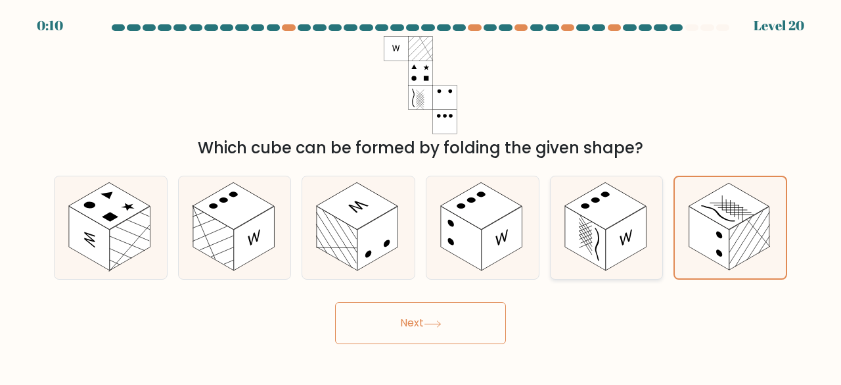
click at [627, 242] on rect at bounding box center [626, 238] width 41 height 64
click at [421, 196] on input "e." at bounding box center [421, 194] width 1 height 3
radio input "true"
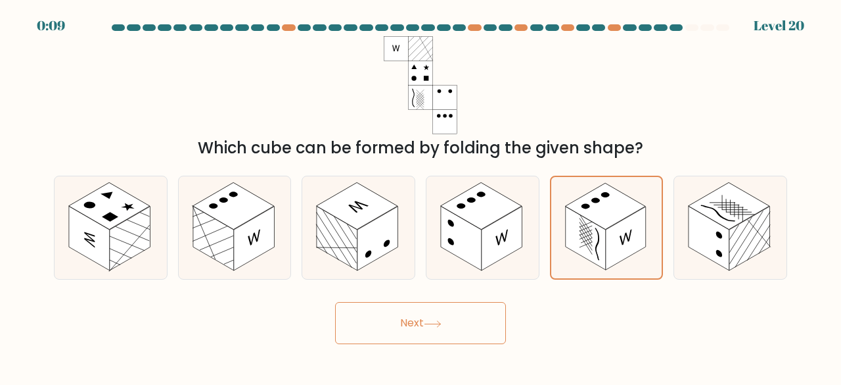
click at [417, 312] on button "Next" at bounding box center [420, 323] width 171 height 42
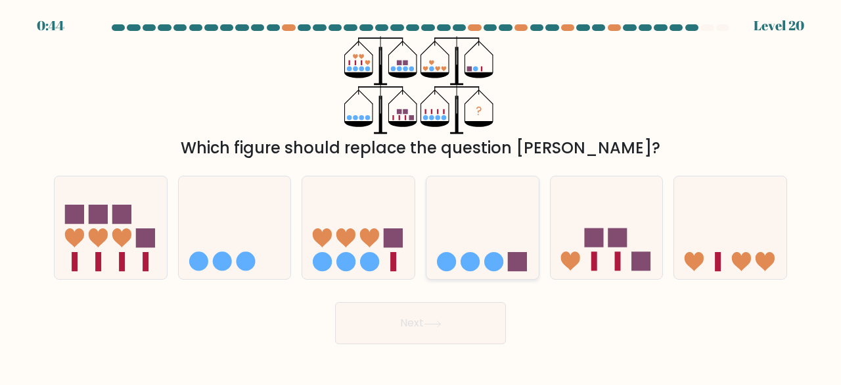
click at [435, 249] on icon at bounding box center [483, 227] width 112 height 93
click at [421, 196] on input "d." at bounding box center [421, 194] width 1 height 3
radio input "true"
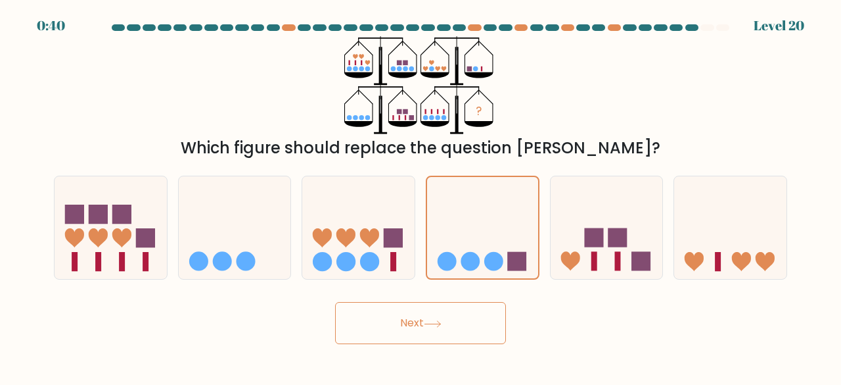
click at [376, 320] on button "Next" at bounding box center [420, 323] width 171 height 42
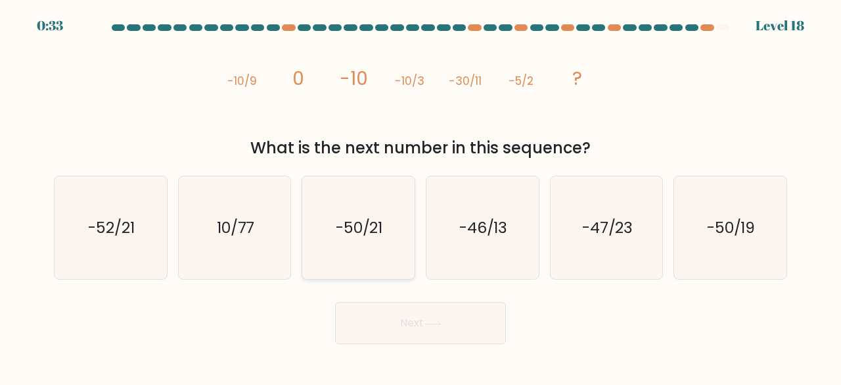
click at [362, 265] on icon "-50/21" at bounding box center [358, 227] width 103 height 103
click at [421, 196] on input "c. -50/21" at bounding box center [421, 194] width 1 height 3
radio input "true"
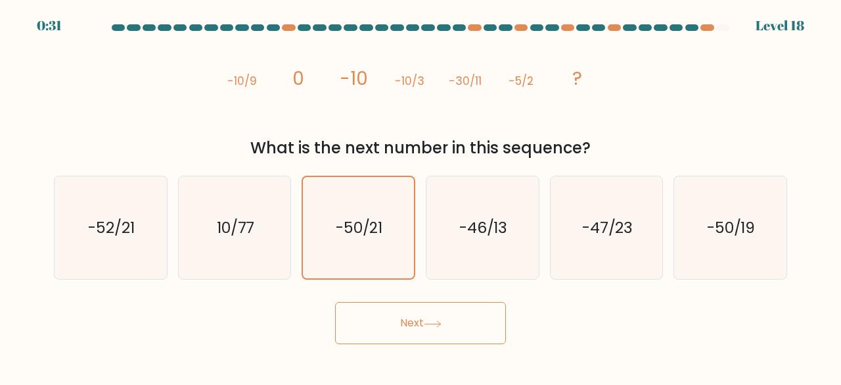
click at [384, 320] on button "Next" at bounding box center [420, 323] width 171 height 42
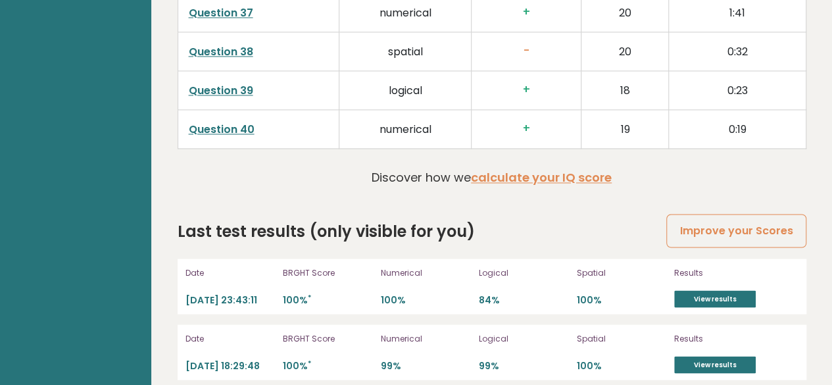
scroll to position [3503, 0]
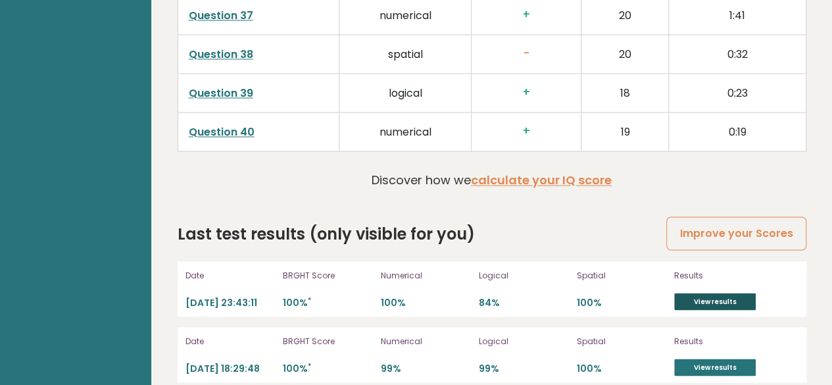
click at [694, 293] on link "View results" at bounding box center [715, 301] width 82 height 17
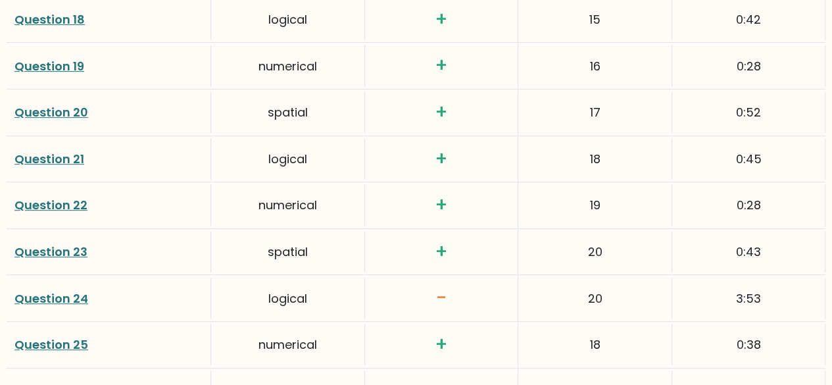
scroll to position [2714, 0]
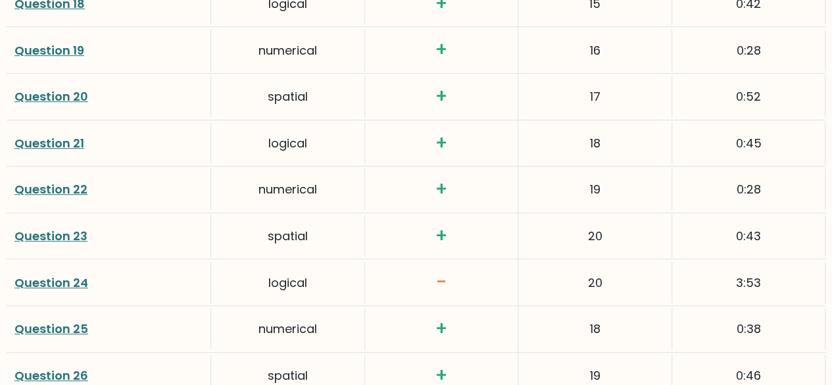
click at [50, 274] on link "Question 24" at bounding box center [51, 282] width 74 height 16
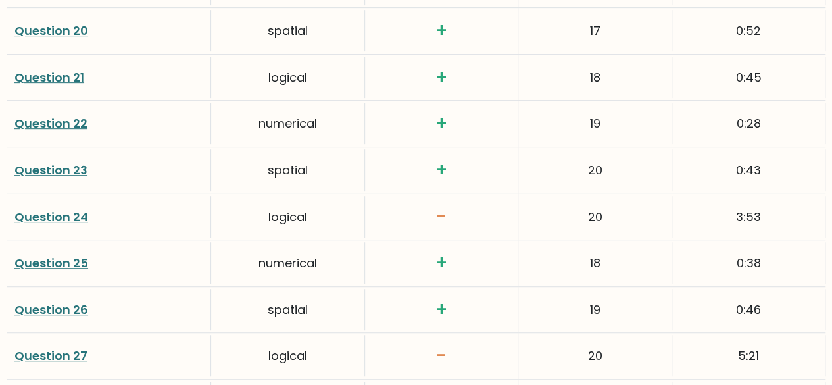
scroll to position [2783, 0]
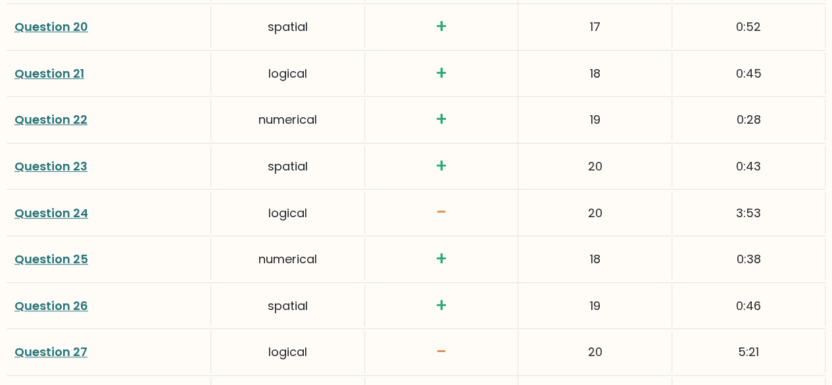
click at [50, 204] on link "Question 24" at bounding box center [51, 212] width 74 height 16
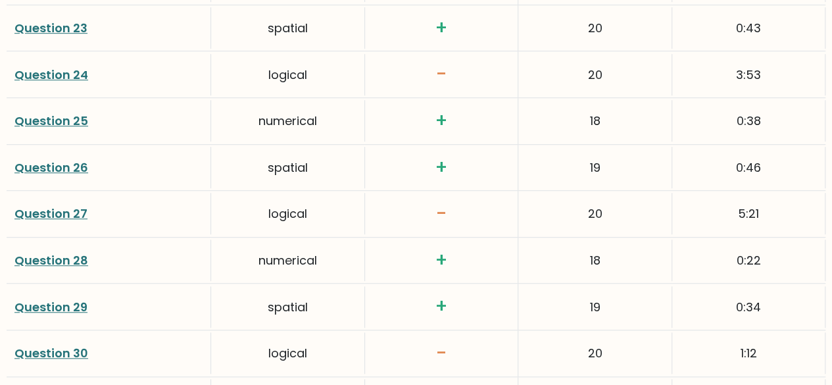
scroll to position [2923, 0]
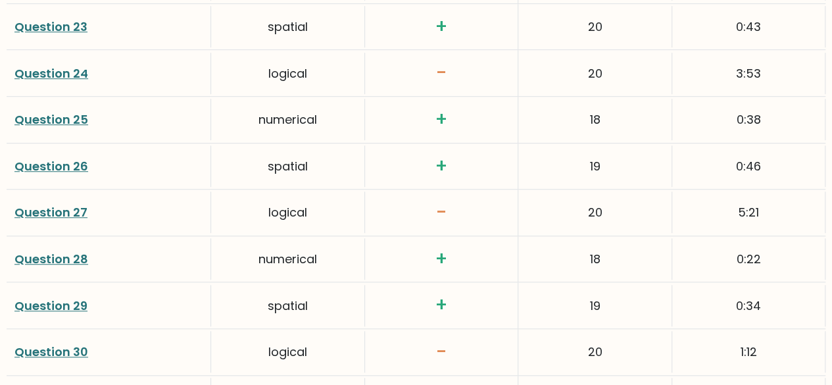
click at [85, 209] on div "Question 27" at bounding box center [109, 211] width 204 height 41
click at [66, 208] on link "Question 27" at bounding box center [50, 212] width 73 height 16
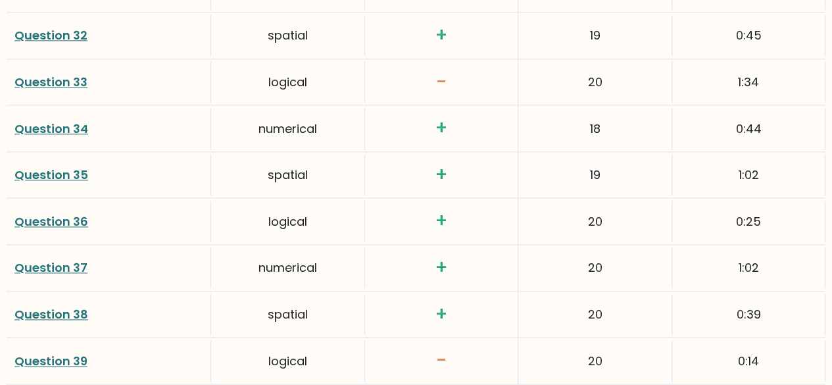
scroll to position [3333, 0]
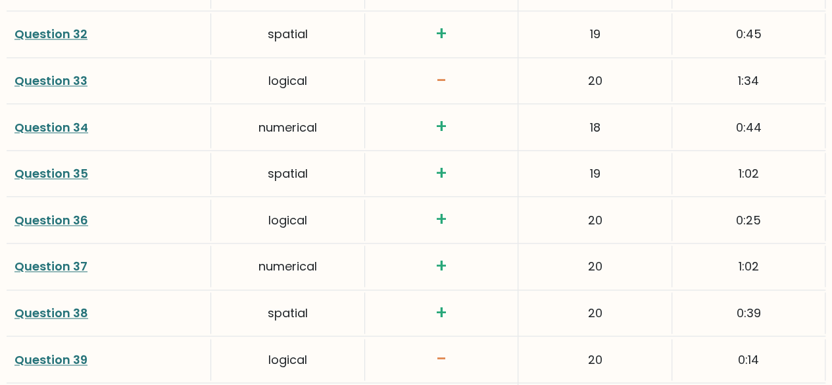
click at [60, 72] on link "Question 33" at bounding box center [50, 80] width 73 height 16
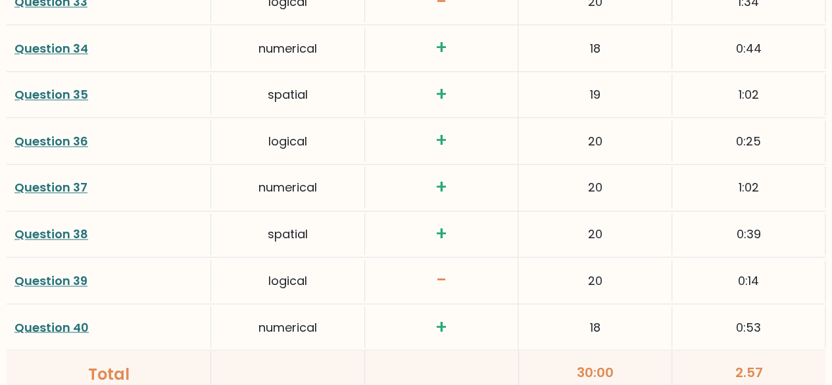
scroll to position [3412, 0]
click at [43, 323] on link "Question 40" at bounding box center [51, 326] width 74 height 16
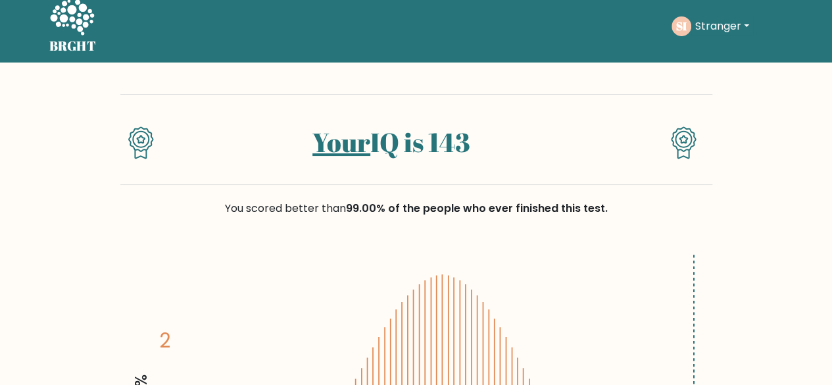
scroll to position [0, 0]
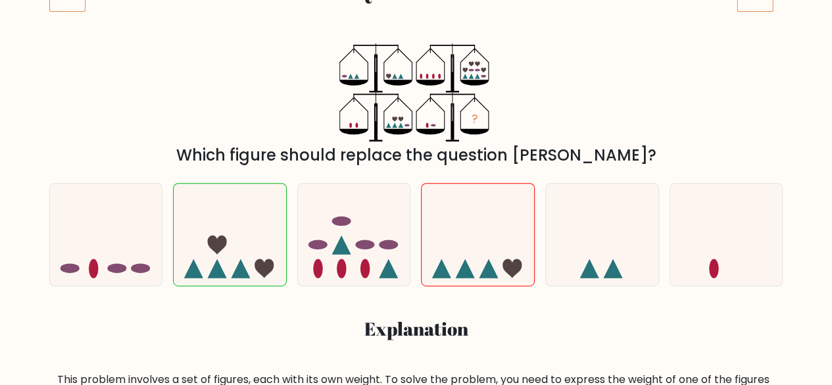
scroll to position [208, 0]
click at [131, 247] on icon at bounding box center [106, 233] width 112 height 93
radio input "true"
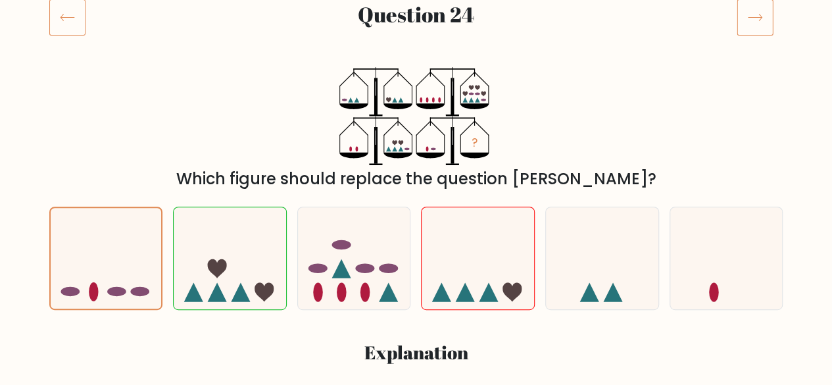
scroll to position [183, 0]
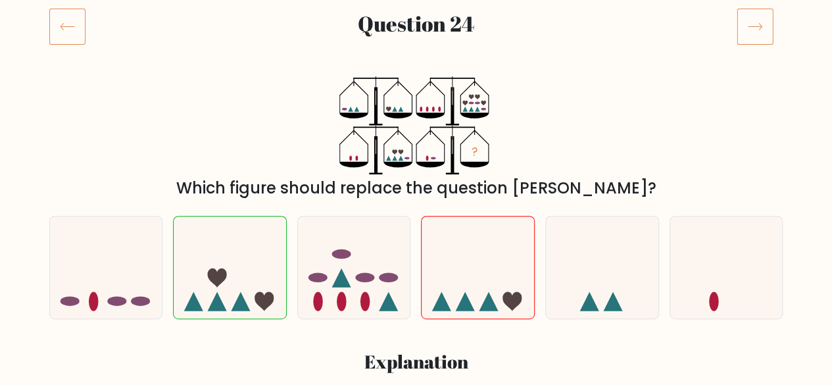
scroll to position [174, 0]
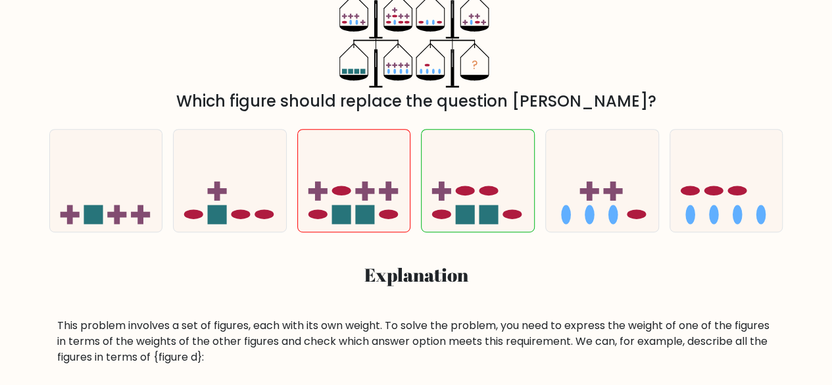
scroll to position [150, 0]
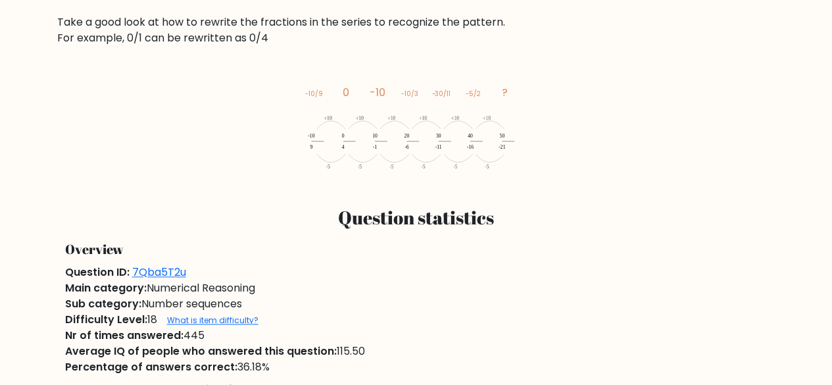
scroll to position [534, 0]
